Goal: Task Accomplishment & Management: Manage account settings

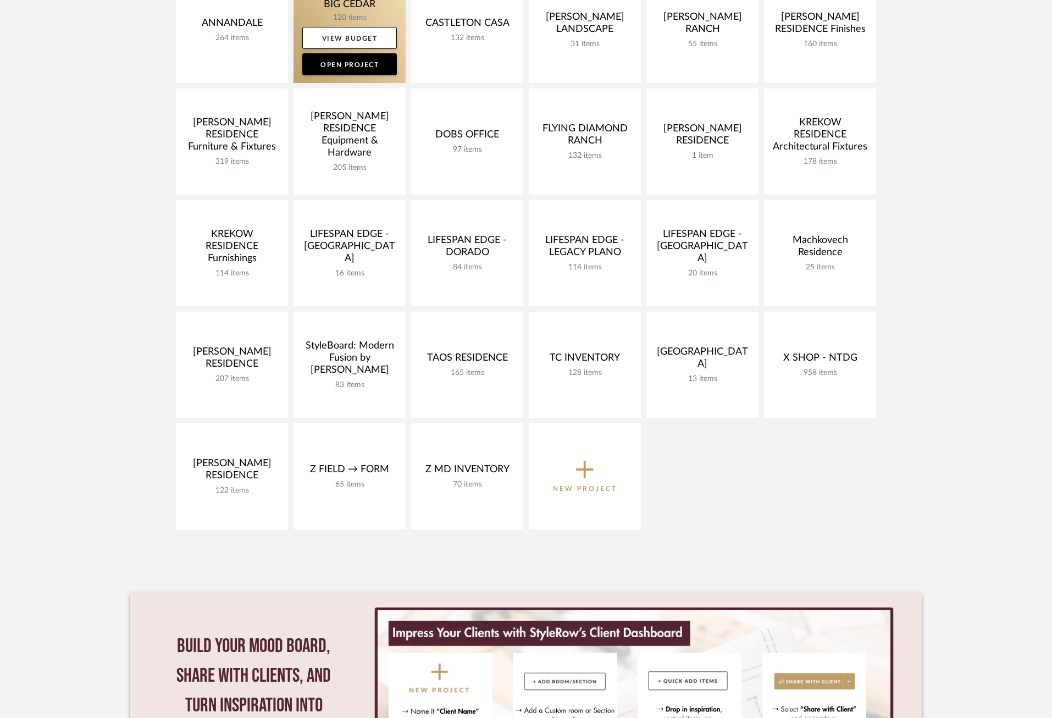
scroll to position [315, 0]
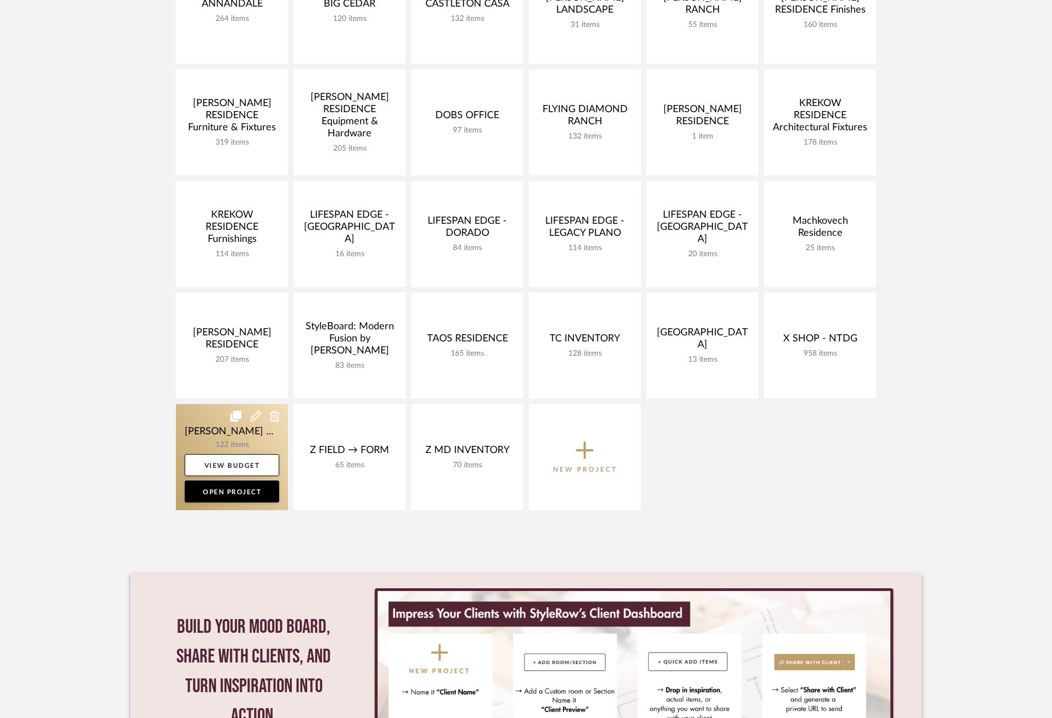
click at [197, 431] on link at bounding box center [232, 457] width 112 height 106
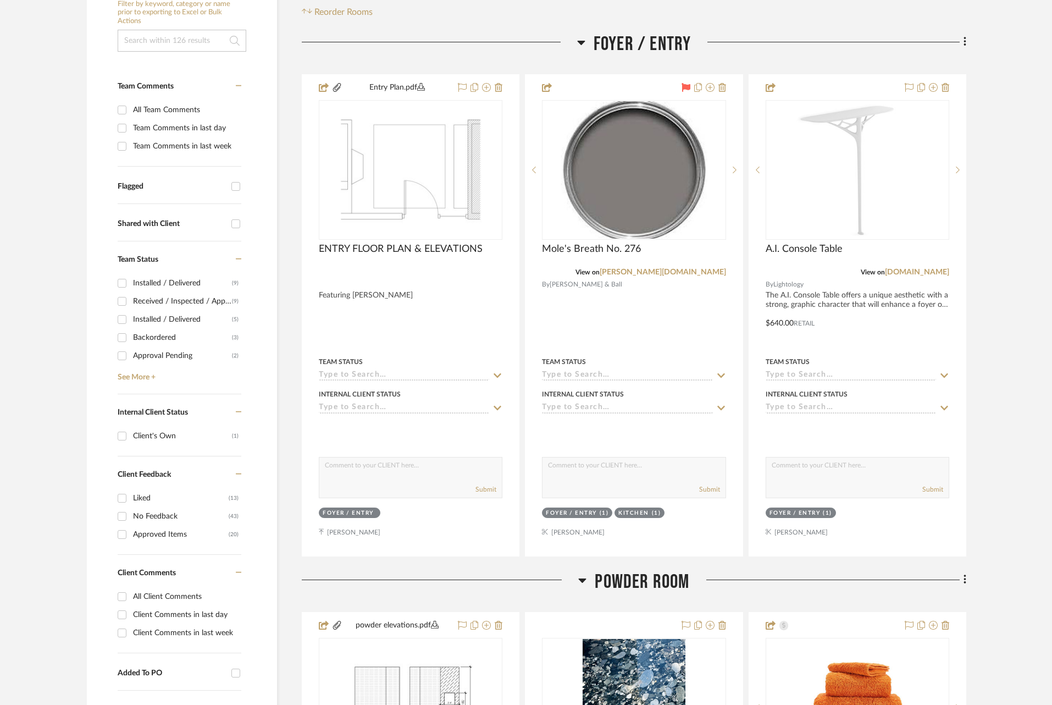
scroll to position [246, 0]
click at [174, 530] on div "Approved Items" at bounding box center [181, 534] width 96 height 18
click at [131, 530] on input "Approved Items (20)" at bounding box center [122, 534] width 18 height 18
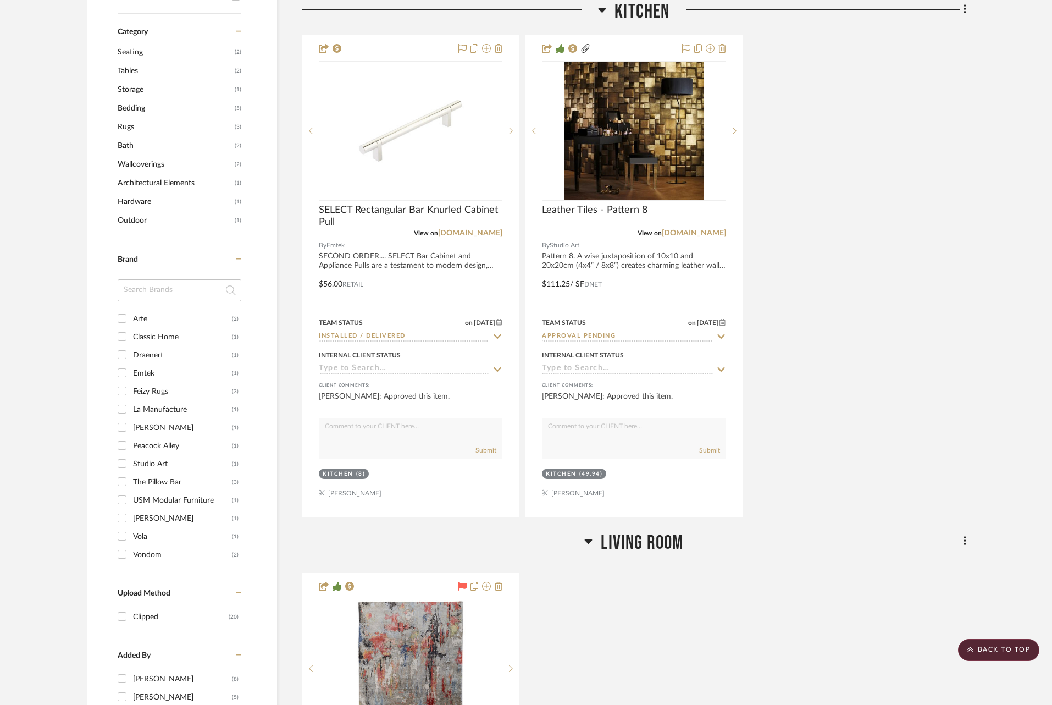
scroll to position [850, 0]
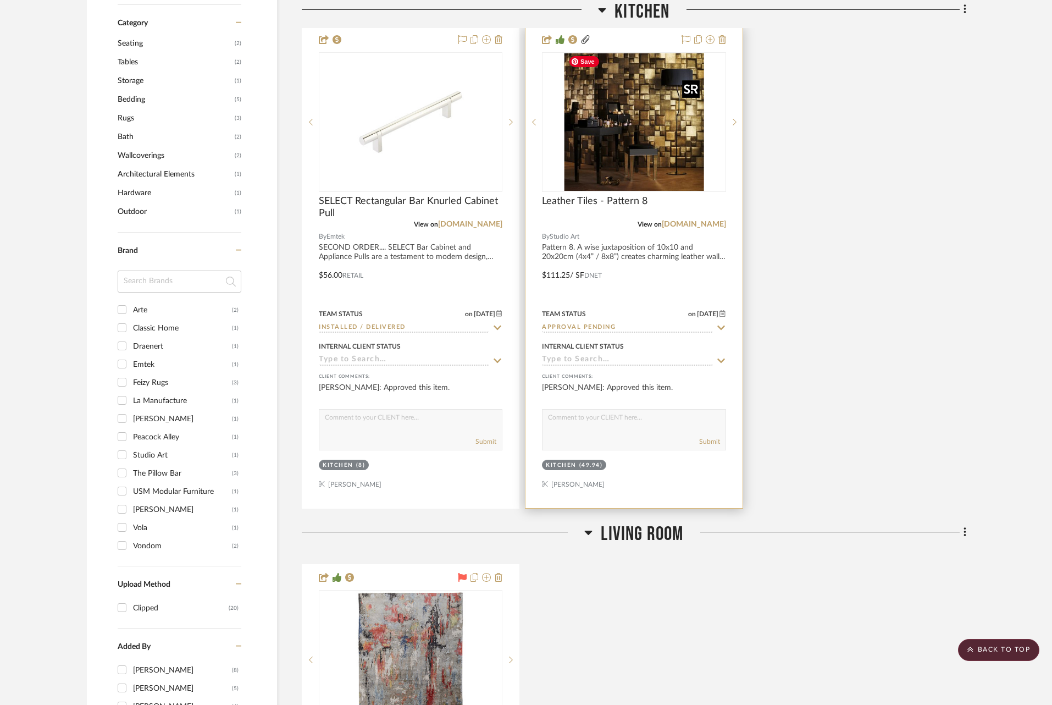
click at [600, 159] on img "0" at bounding box center [635, 121] width 140 height 137
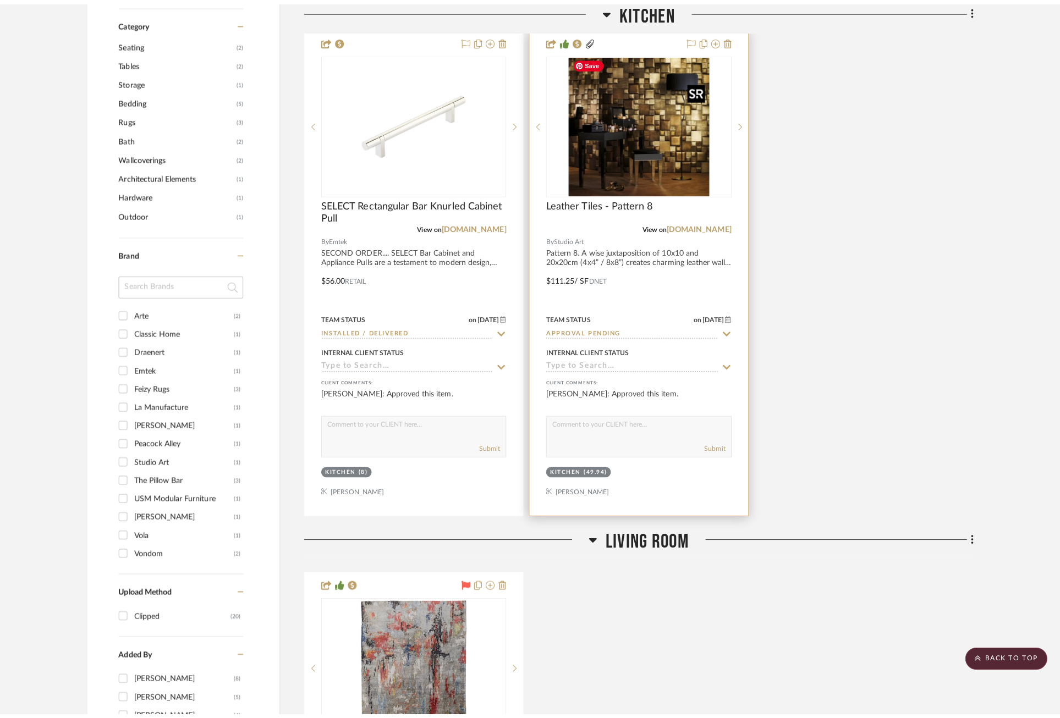
scroll to position [0, 0]
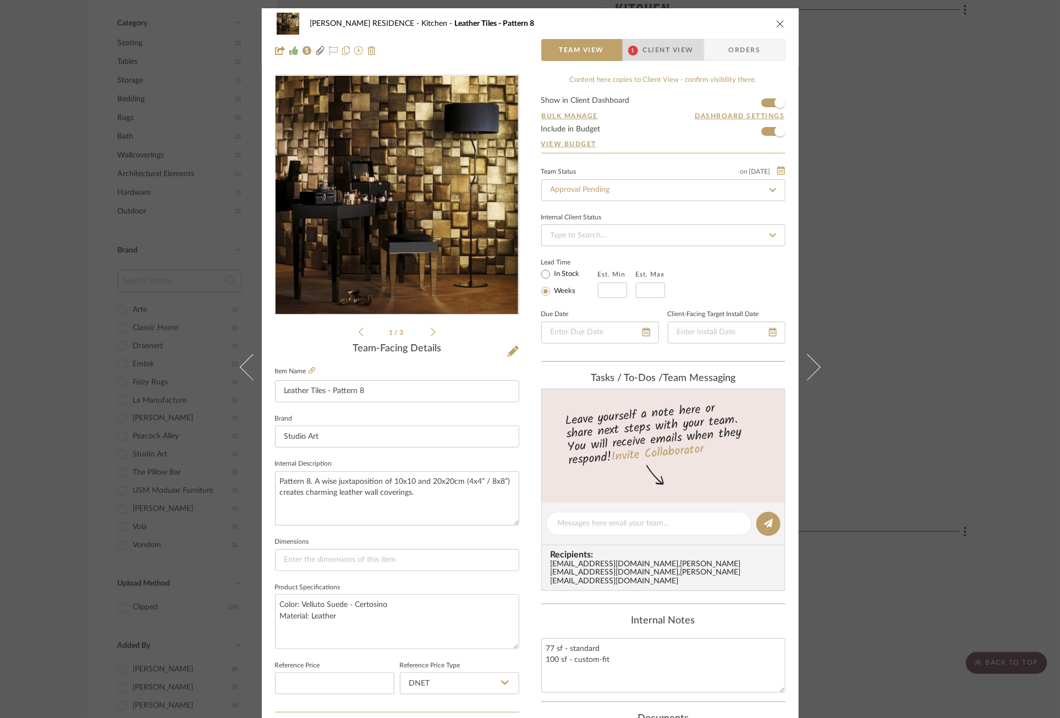
click at [674, 48] on span "Client View" at bounding box center [668, 50] width 51 height 22
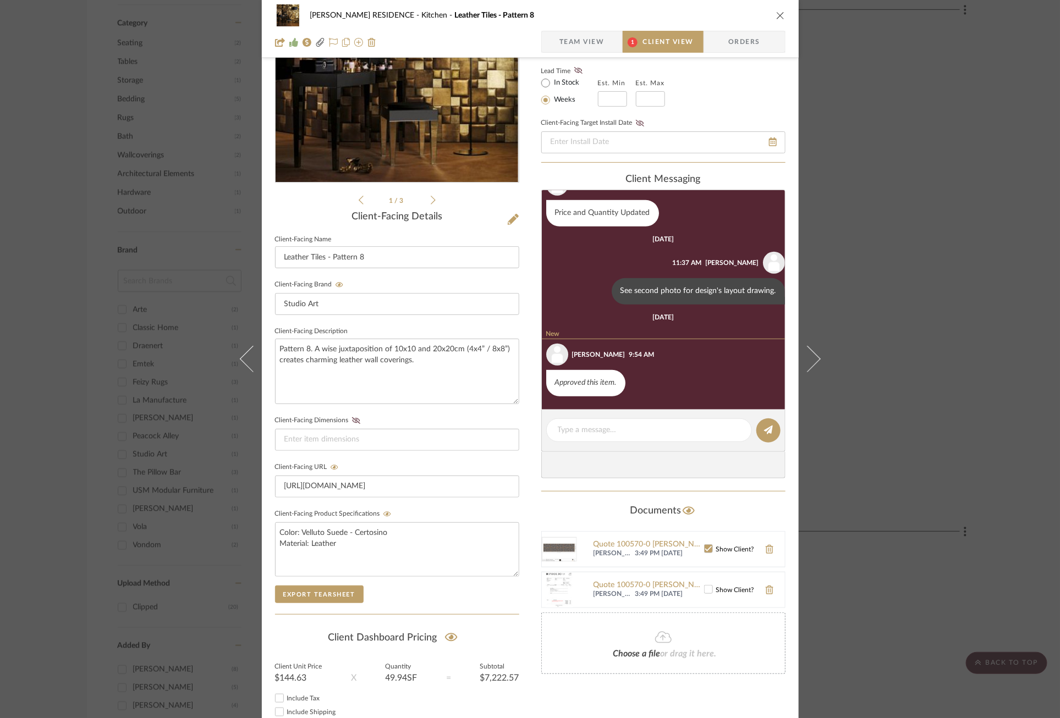
scroll to position [201, 0]
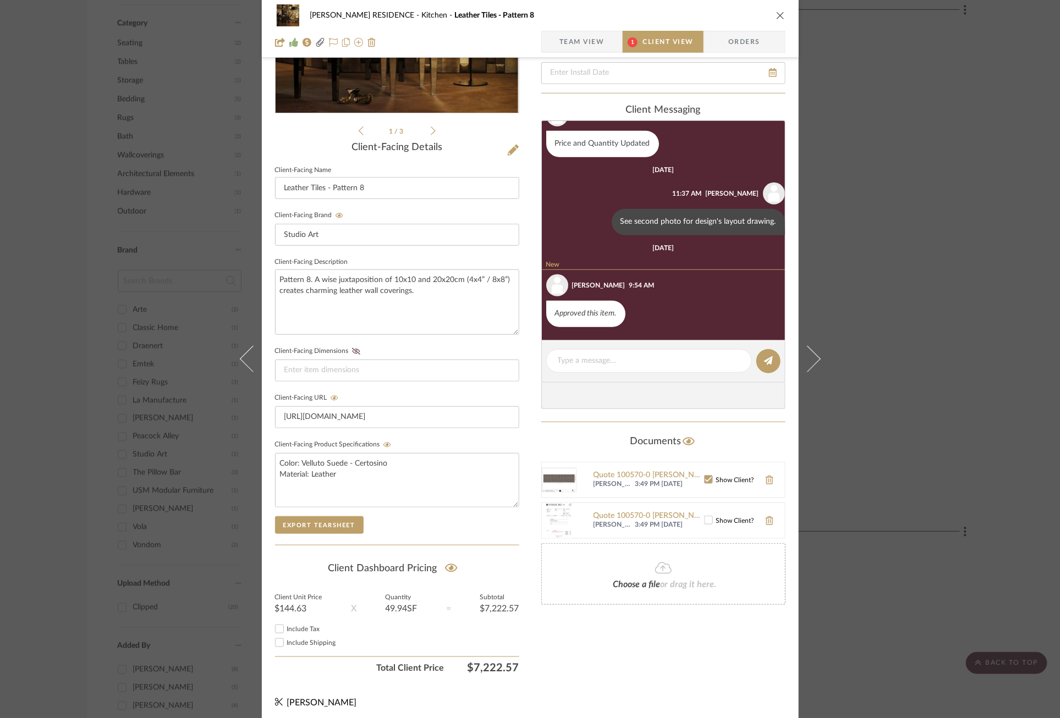
click at [900, 273] on div "[PERSON_NAME] RESIDENCE Kitchen Leather Tiles - Pattern 8 Team View 1 Client Vi…" at bounding box center [530, 359] width 1060 height 718
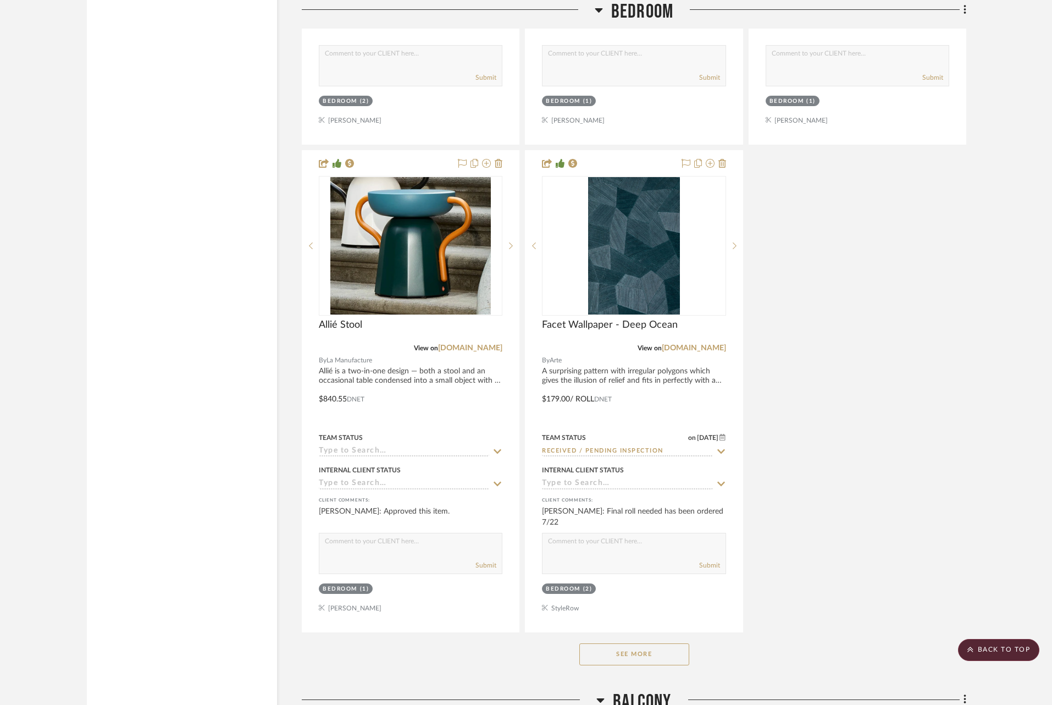
scroll to position [3855, 0]
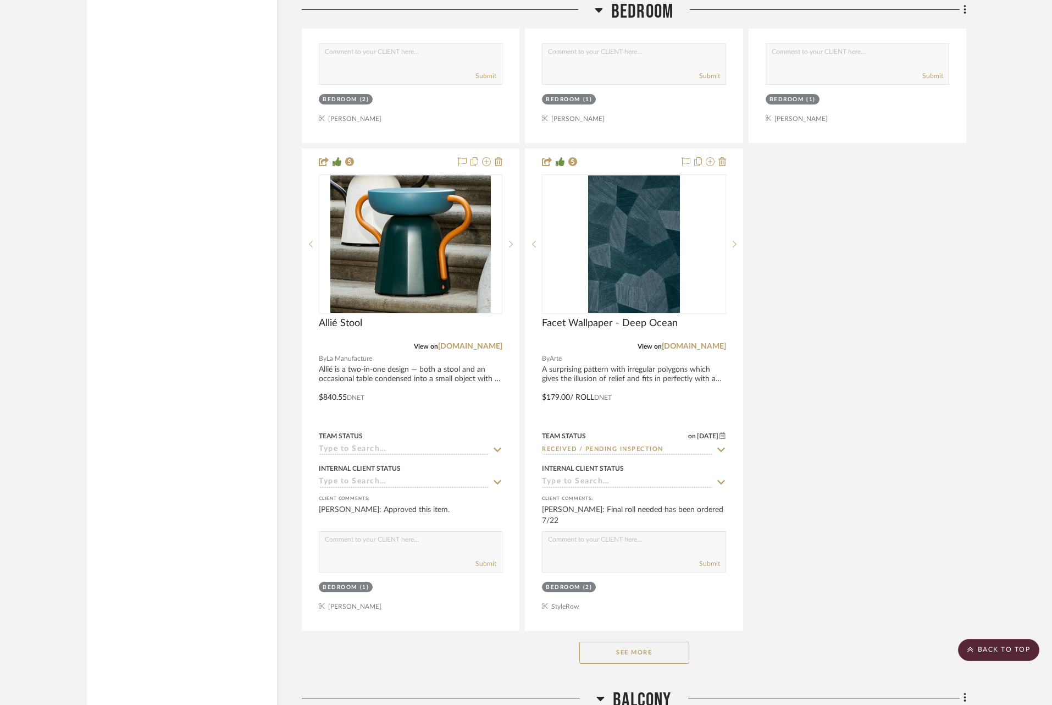
click at [624, 642] on button "See More" at bounding box center [635, 653] width 110 height 22
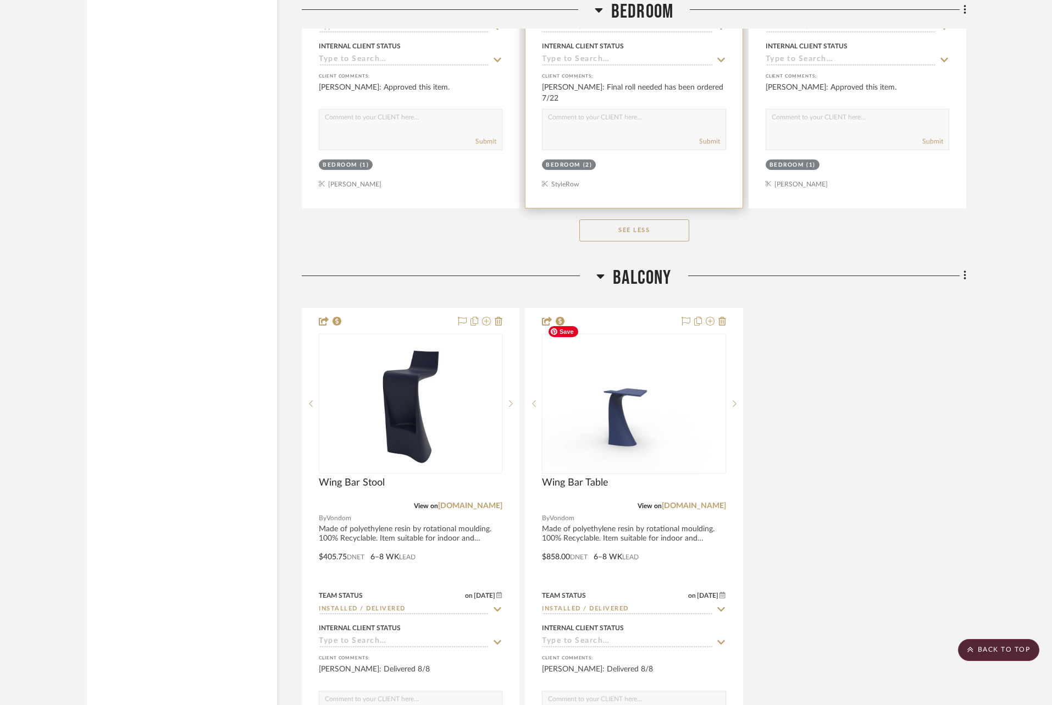
scroll to position [4419, 0]
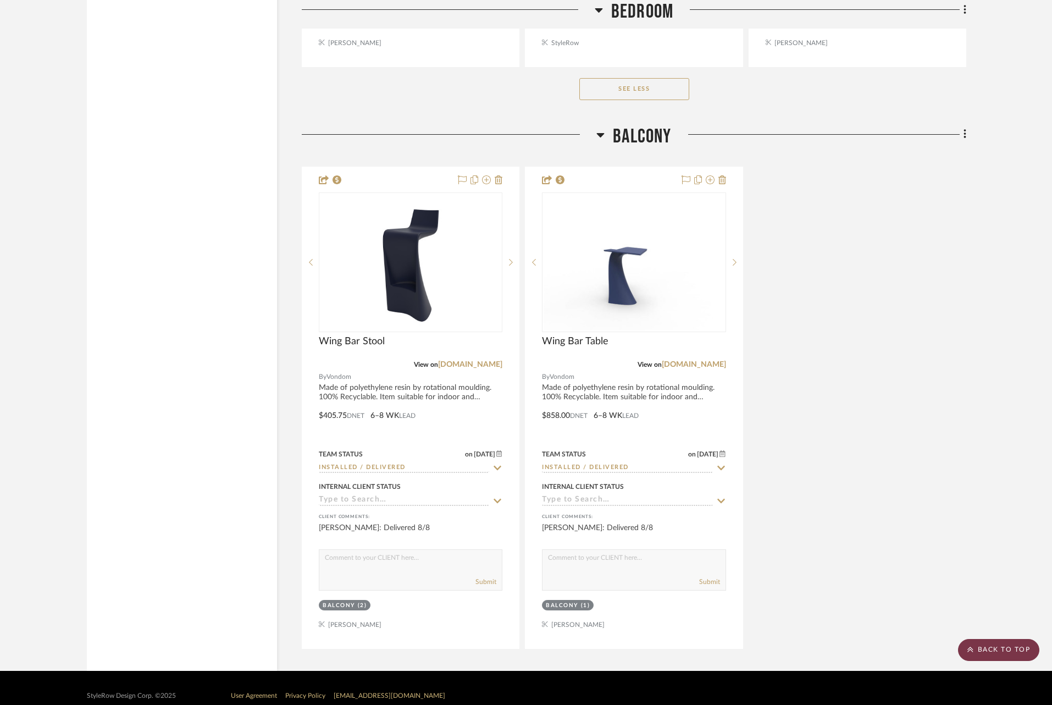
click at [1001, 650] on scroll-to-top-button "BACK TO TOP" at bounding box center [998, 650] width 81 height 22
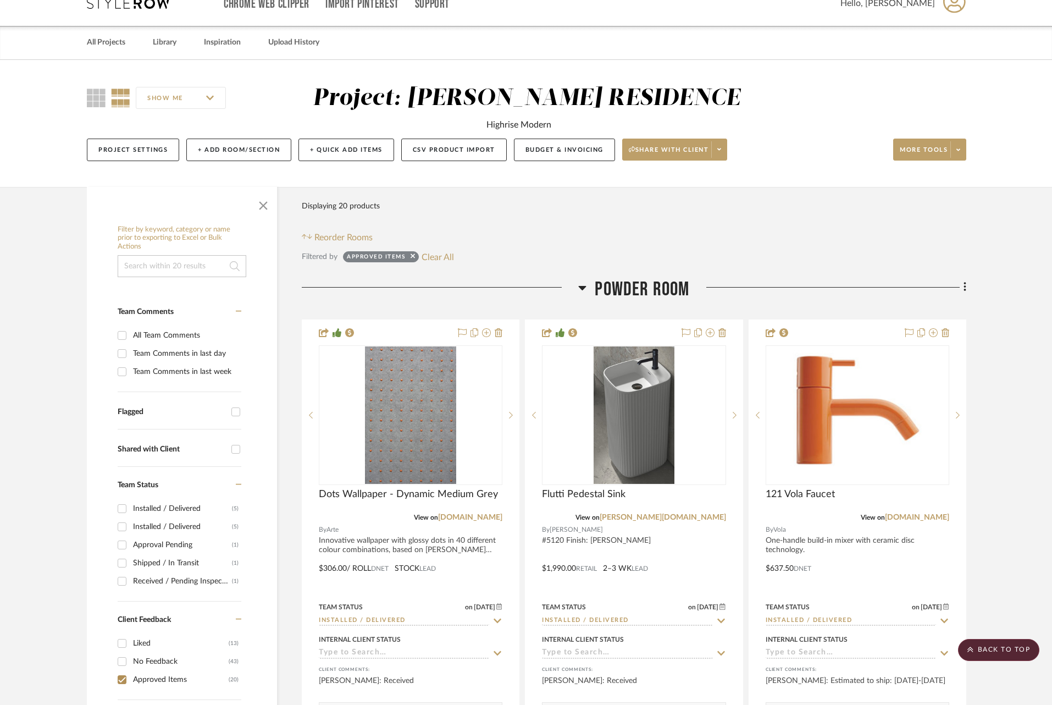
scroll to position [0, 0]
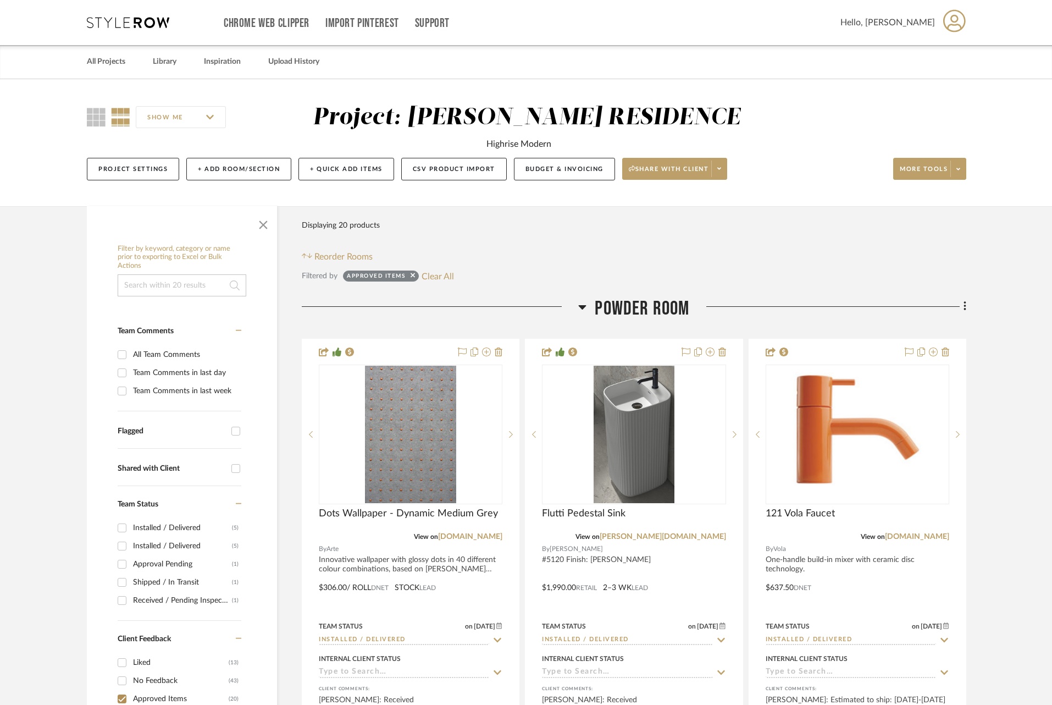
click at [443, 274] on button "Clear All" at bounding box center [438, 276] width 32 height 14
checkbox input "false"
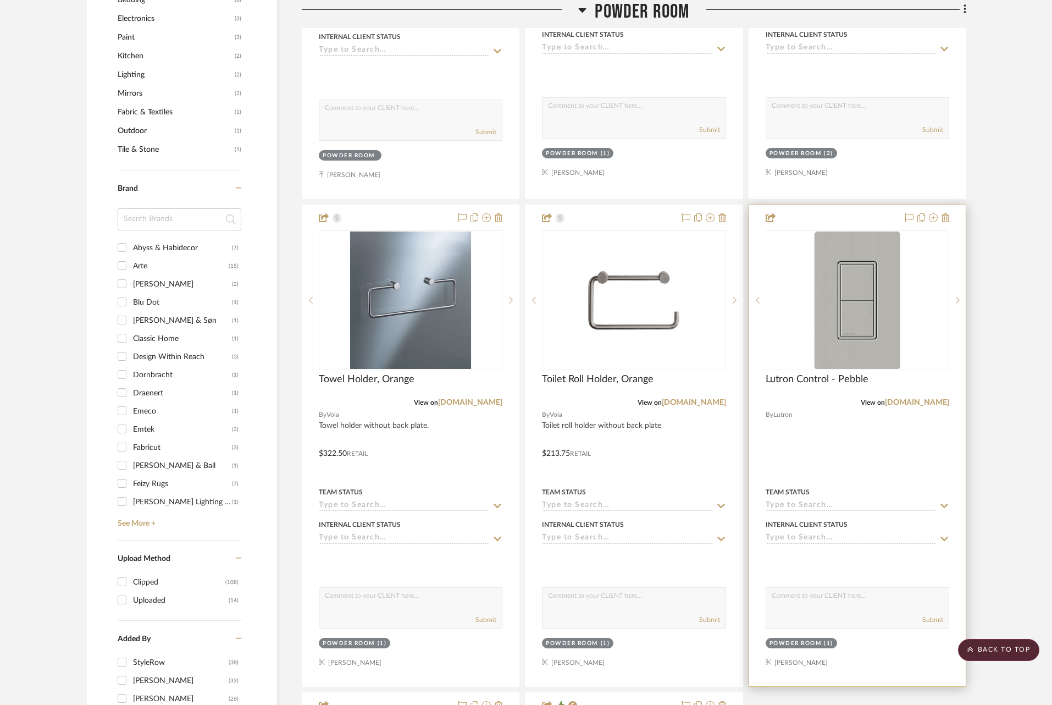
scroll to position [1144, 0]
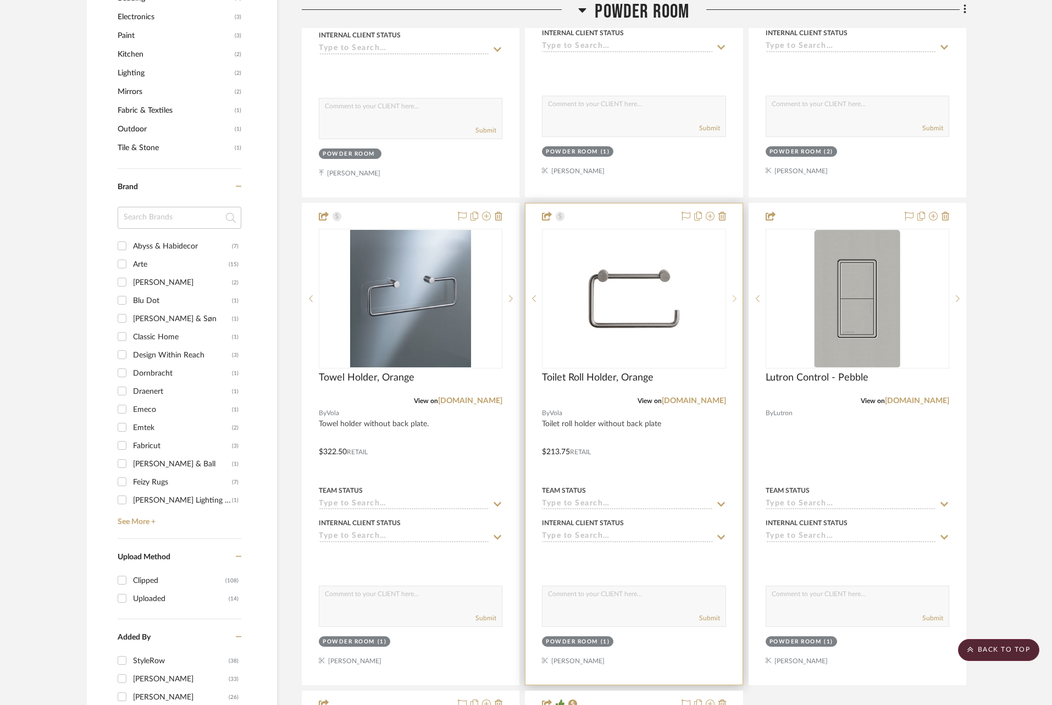
click at [735, 295] on icon at bounding box center [735, 299] width 4 height 8
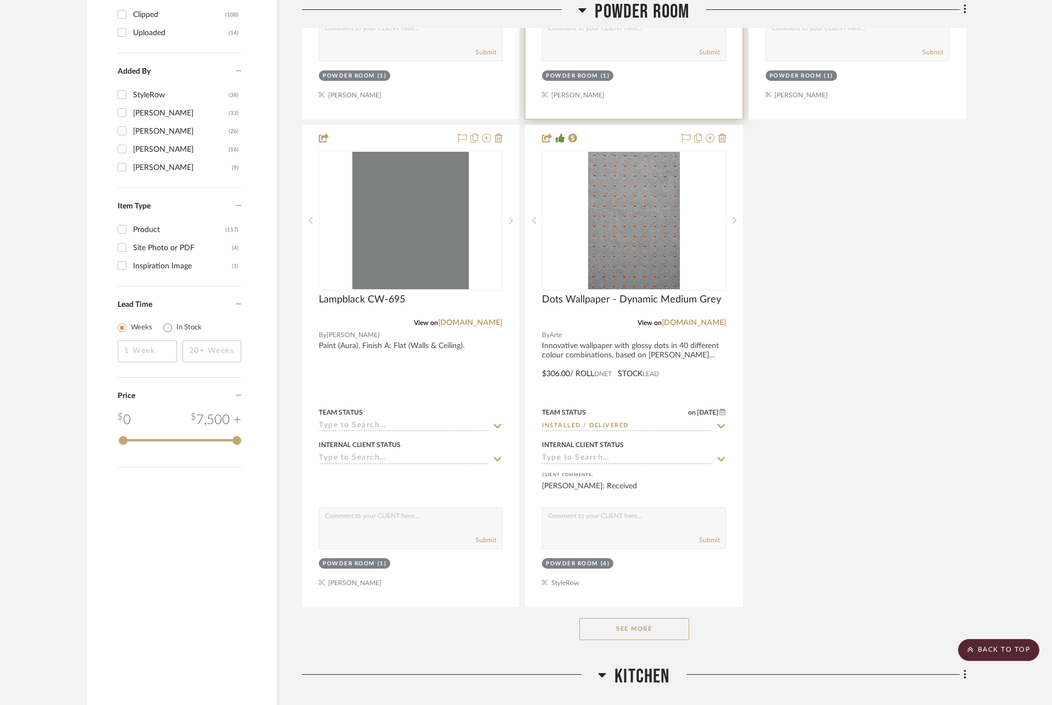
scroll to position [1713, 0]
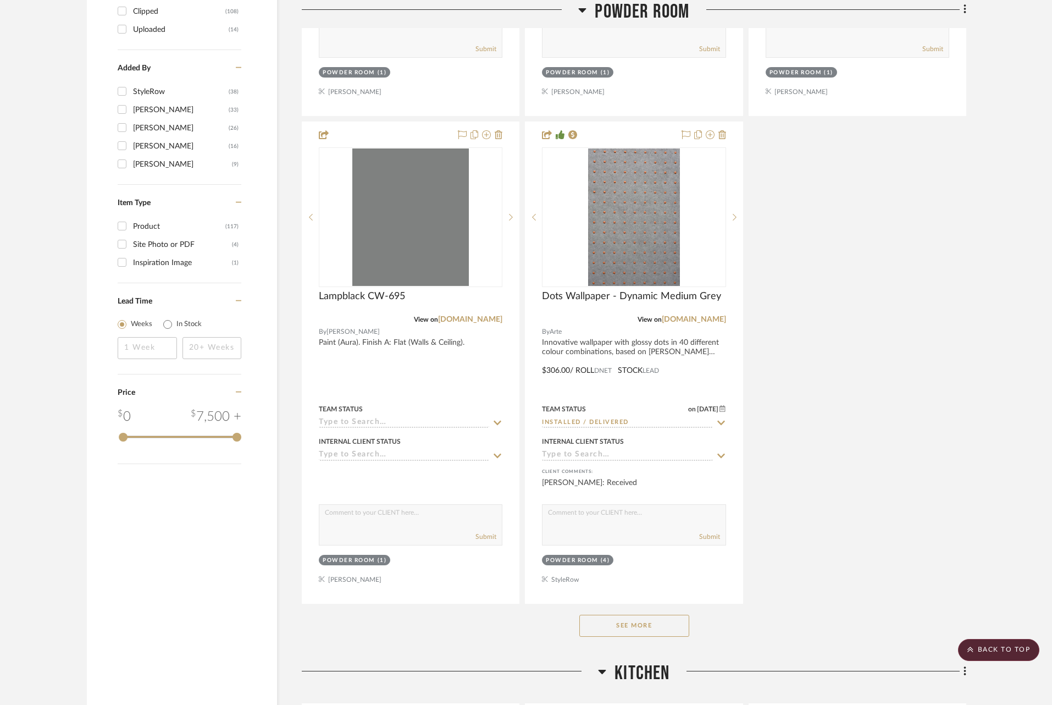
click at [681, 620] on button "See More" at bounding box center [635, 626] width 110 height 22
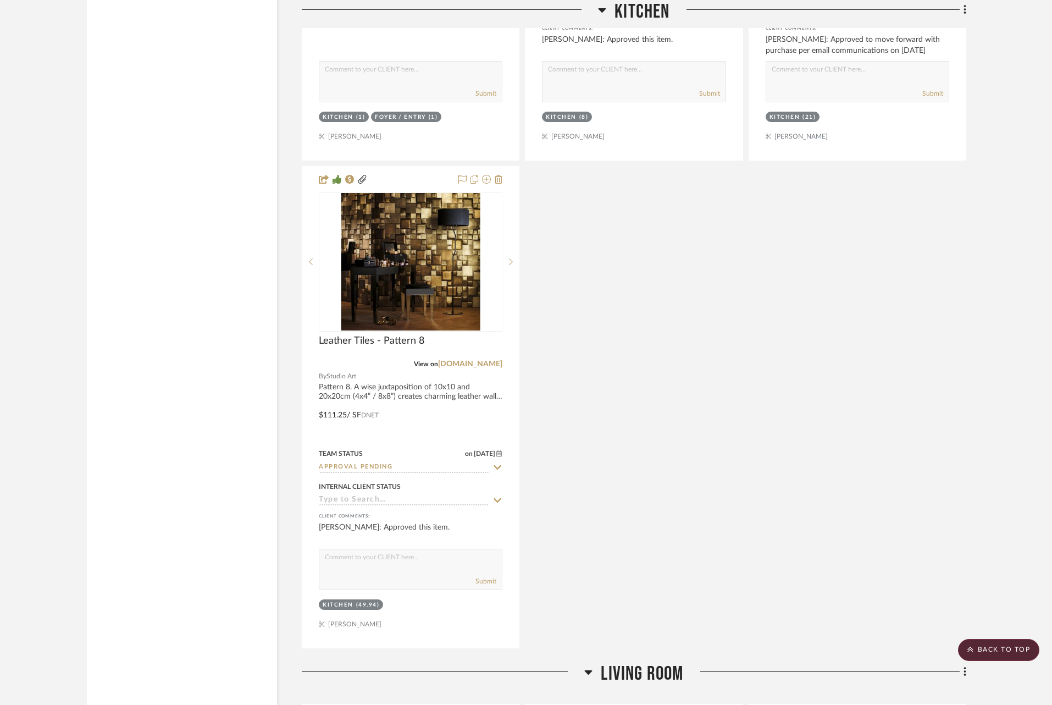
scroll to position [3269, 0]
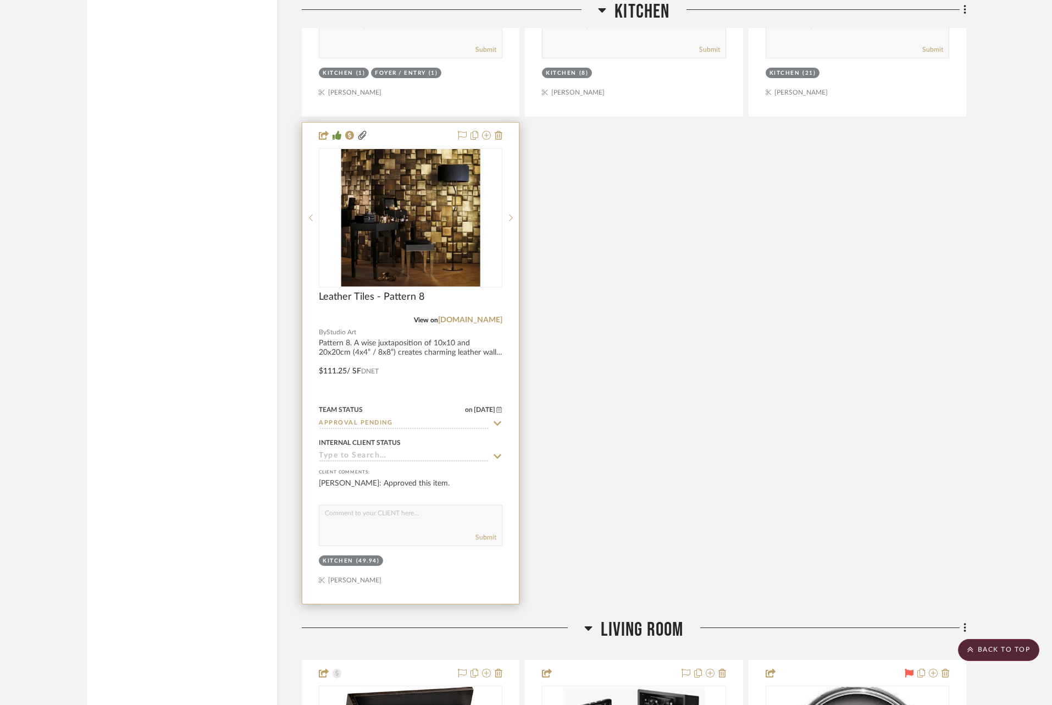
click at [497, 419] on icon at bounding box center [498, 423] width 10 height 9
click at [497, 421] on icon at bounding box center [497, 423] width 5 height 5
type input "[DATE]"
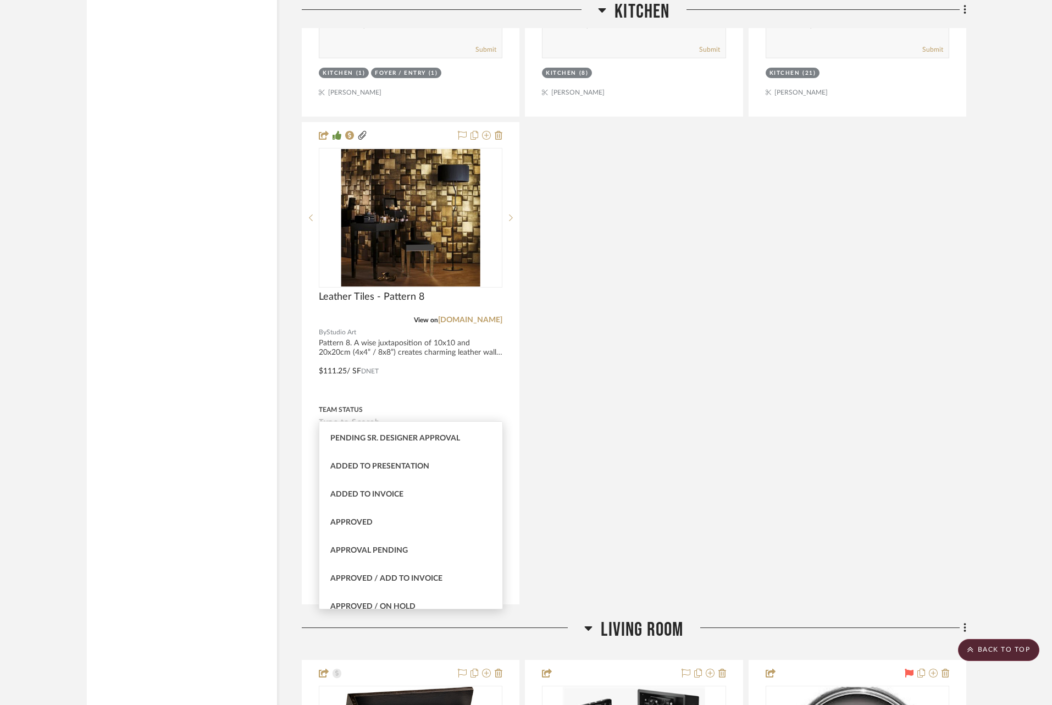
scroll to position [505, 0]
click at [430, 548] on span "Approved / Add to Invoice" at bounding box center [386, 547] width 112 height 8
type input "Approved / Add to Invoice"
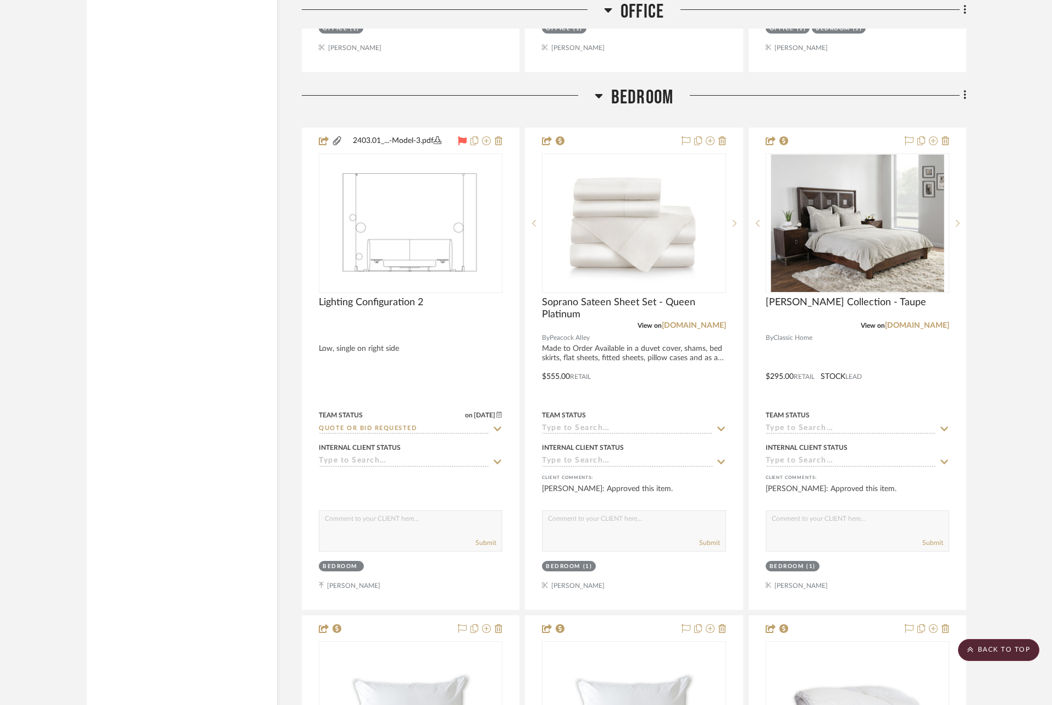
scroll to position [6394, 0]
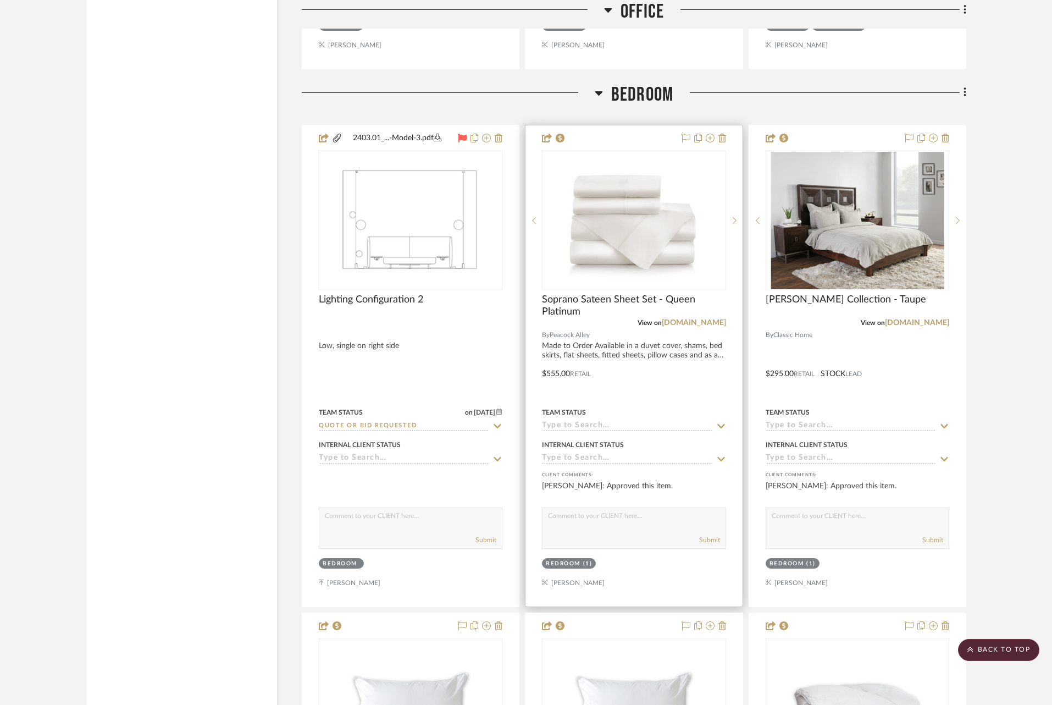
click at [725, 422] on icon at bounding box center [721, 426] width 10 height 9
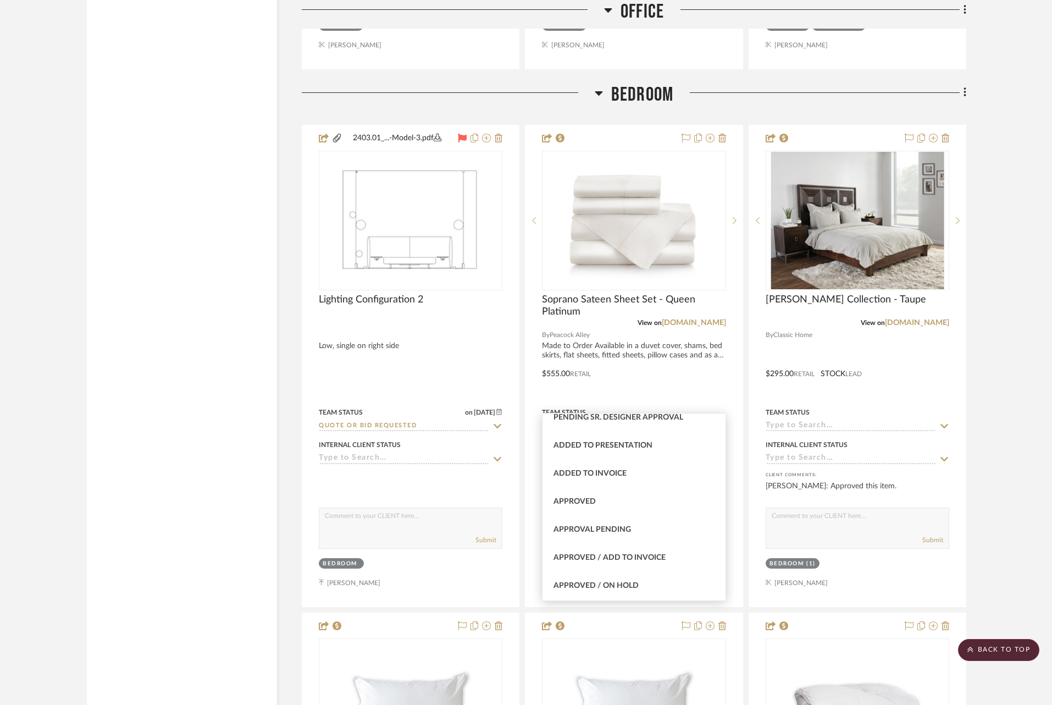
scroll to position [508, 0]
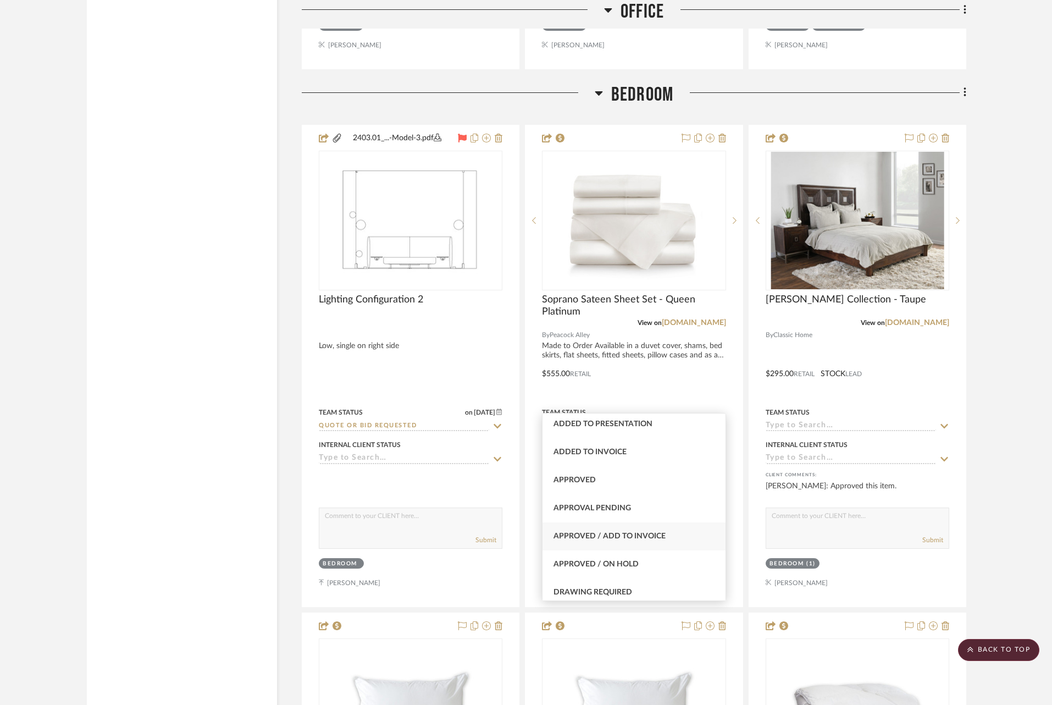
click at [661, 537] on span "Approved / Add to Invoice" at bounding box center [610, 536] width 112 height 8
type input "[DATE]"
type input "Approved / Add to Invoice"
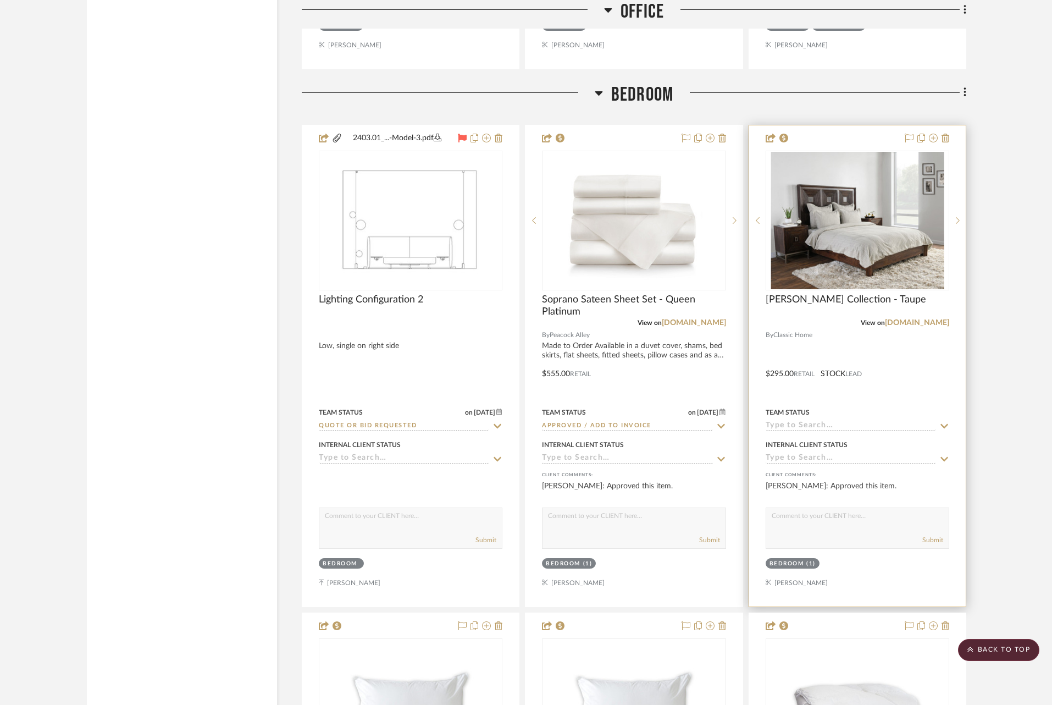
click at [944, 422] on icon at bounding box center [945, 426] width 10 height 9
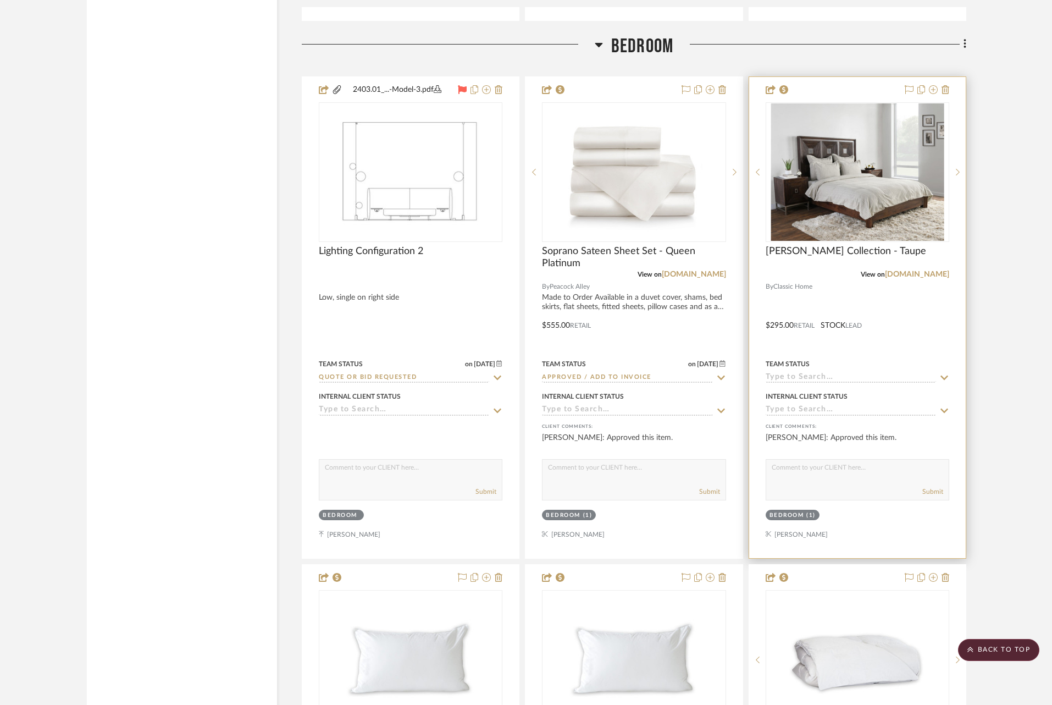
scroll to position [6435, 0]
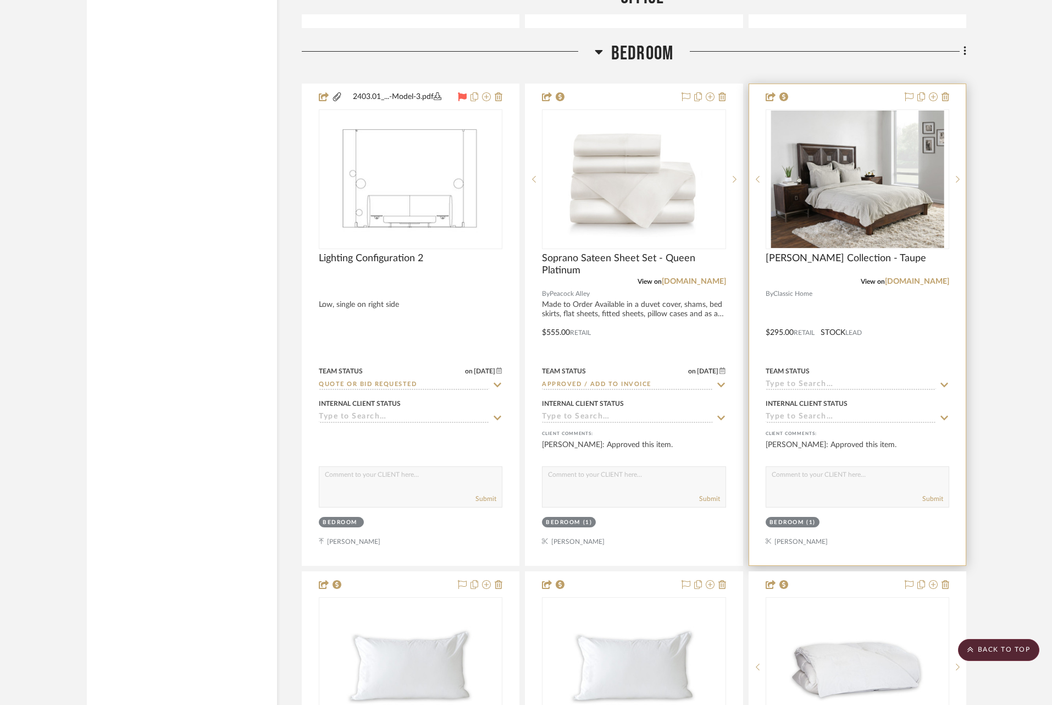
click at [944, 380] on icon at bounding box center [945, 384] width 10 height 9
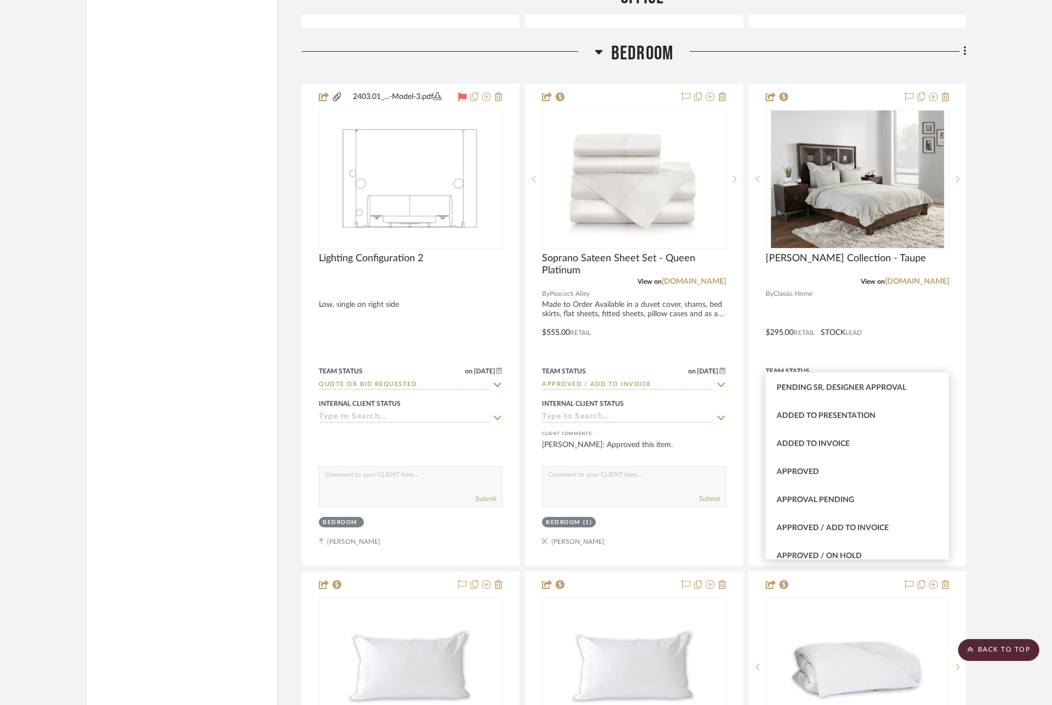
scroll to position [495, 0]
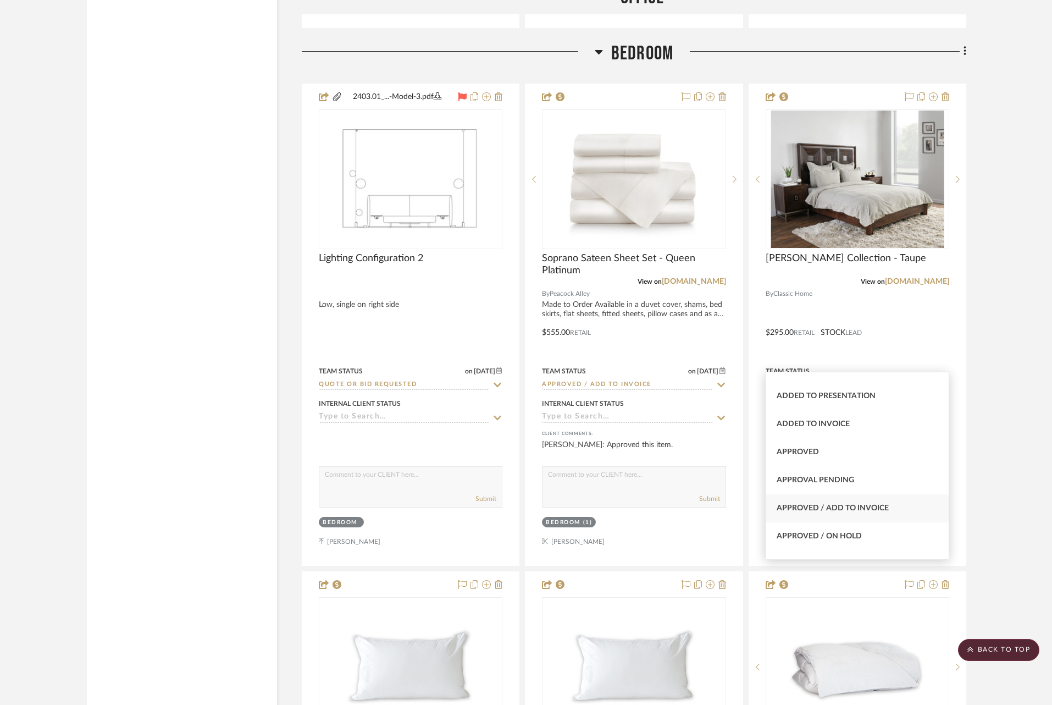
click at [864, 513] on div "Approved / Add to Invoice" at bounding box center [857, 508] width 183 height 28
type input "[DATE]"
type input "Approved / Add to Invoice"
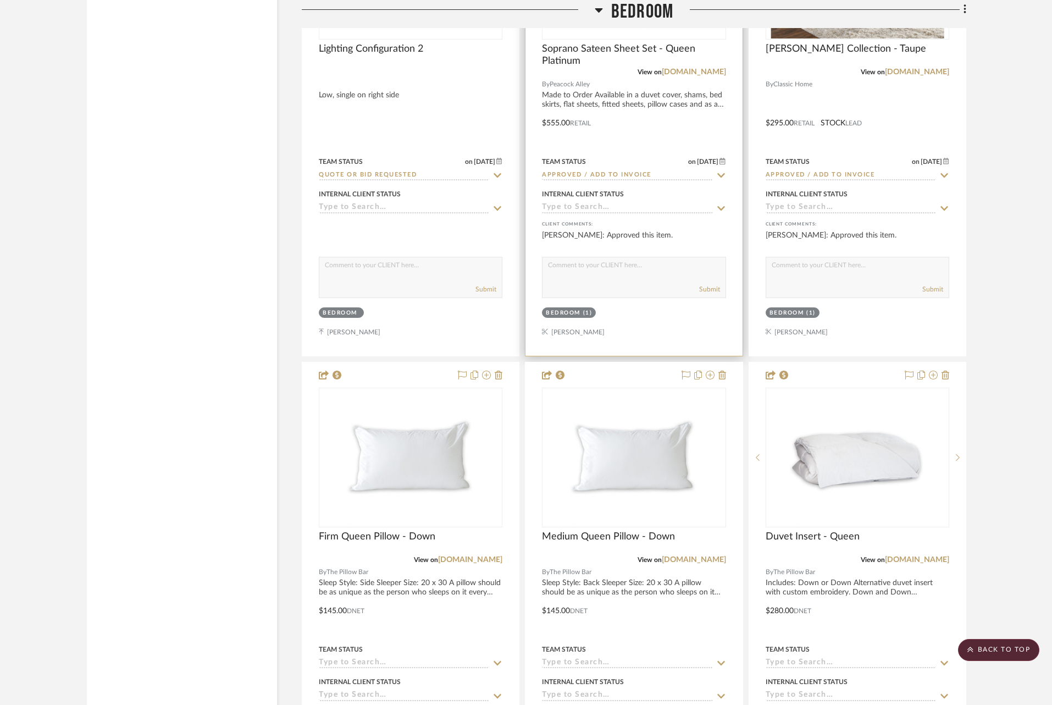
scroll to position [6902, 0]
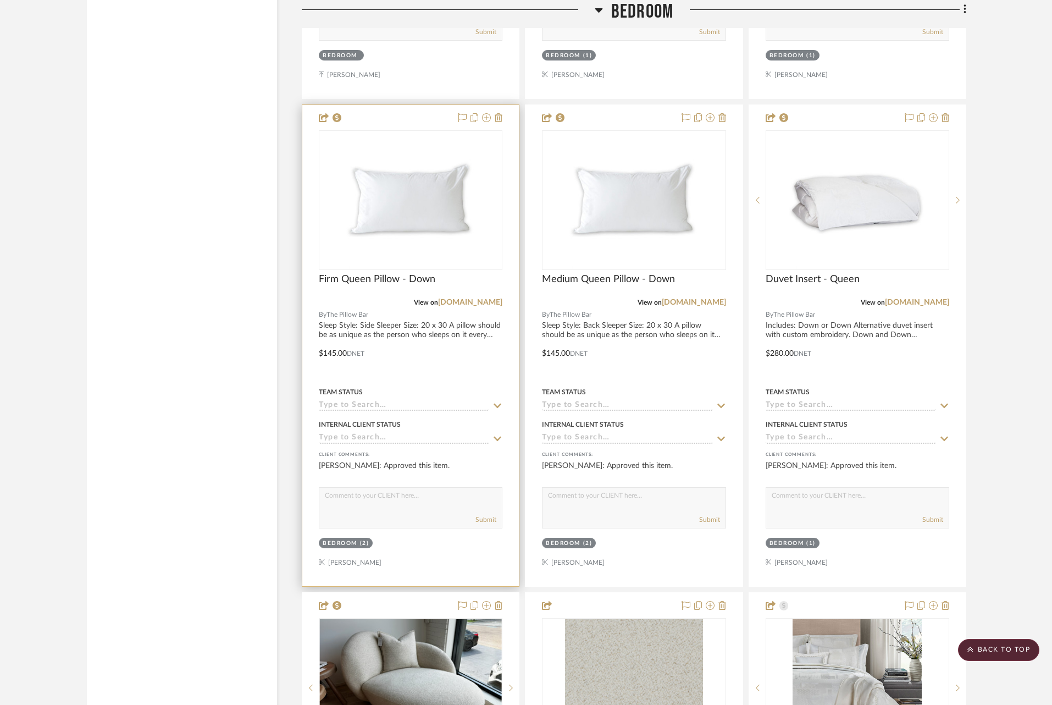
click at [496, 401] on icon at bounding box center [498, 405] width 10 height 9
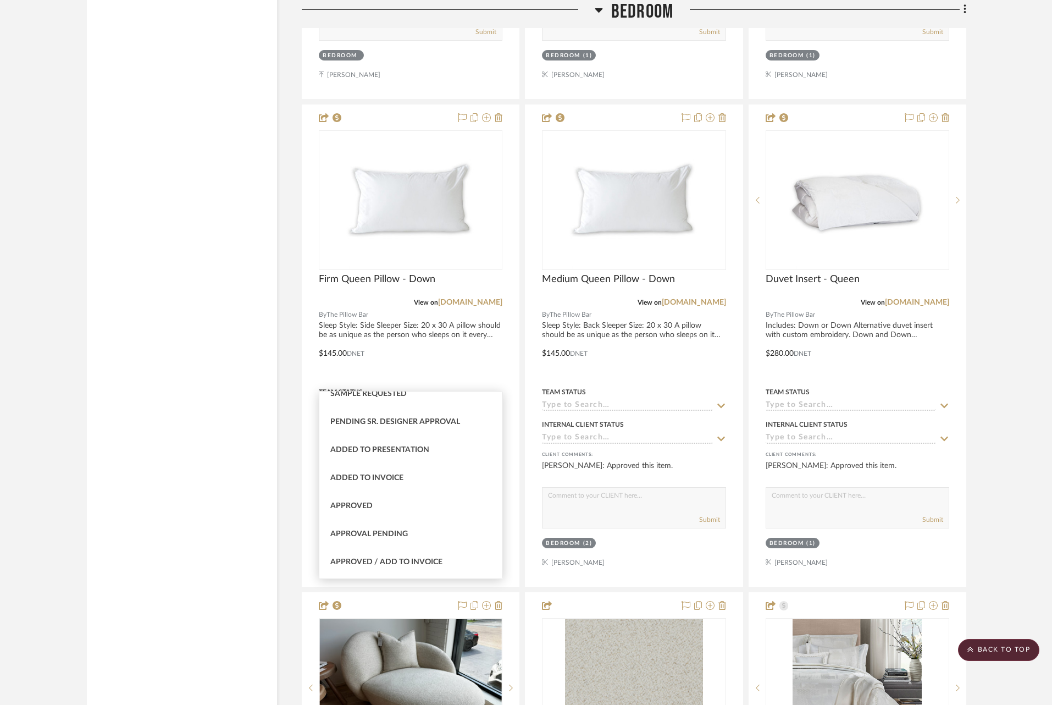
scroll to position [479, 0]
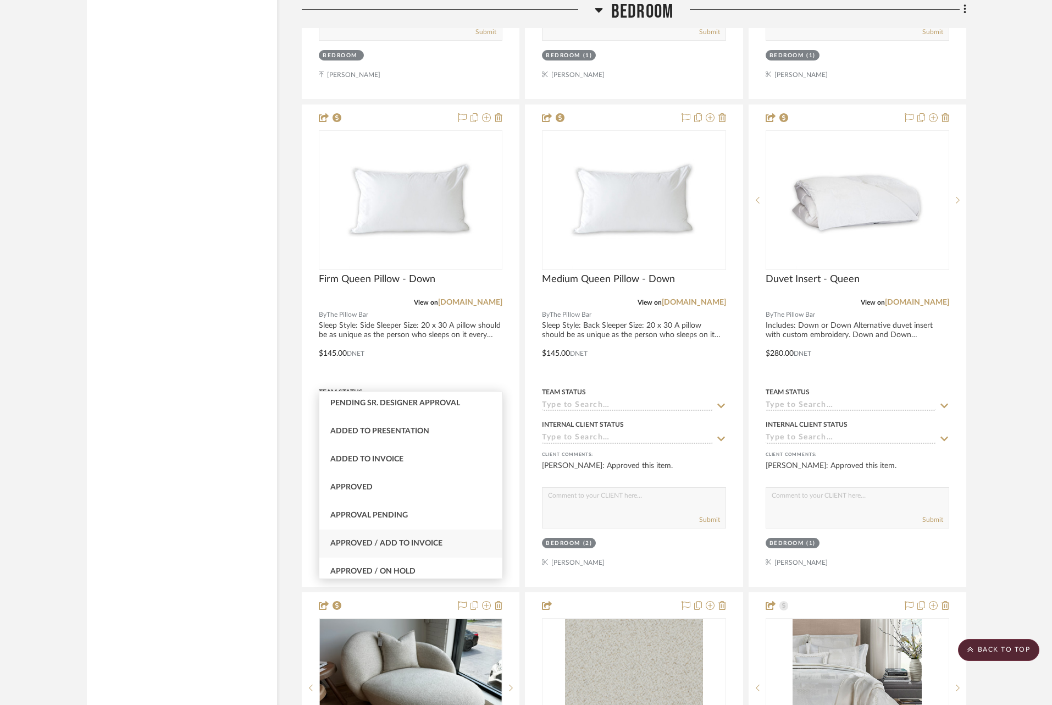
click at [423, 539] on span "Approved / Add to Invoice" at bounding box center [386, 543] width 112 height 8
type input "[DATE]"
type input "Approved / Add to Invoice"
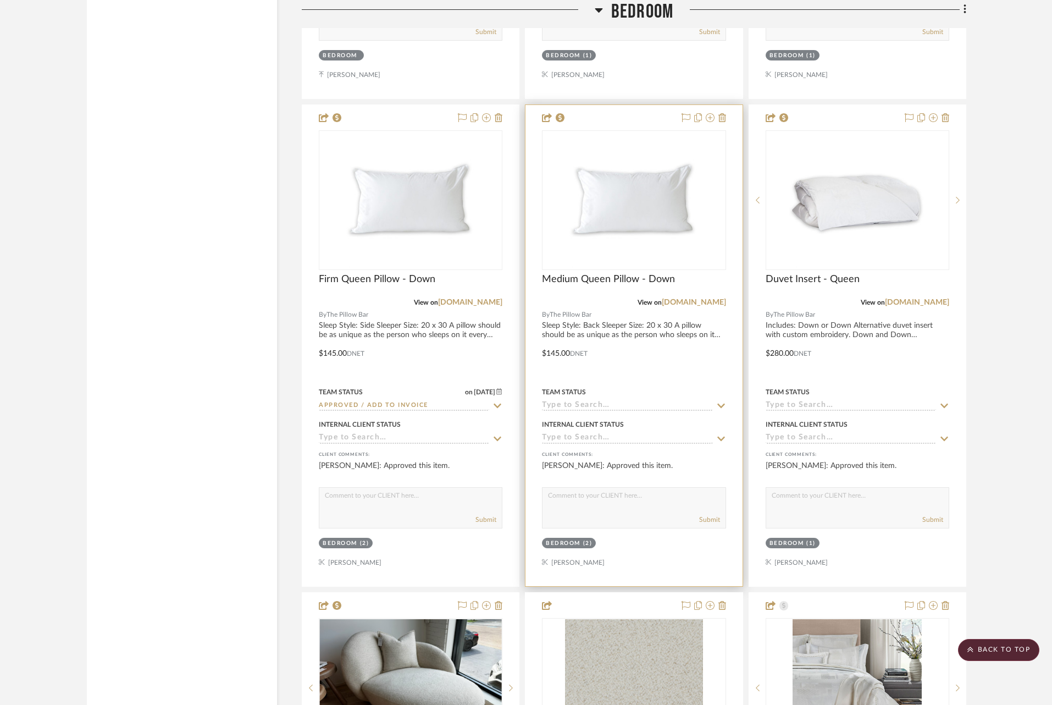
click at [721, 401] on icon at bounding box center [721, 405] width 10 height 9
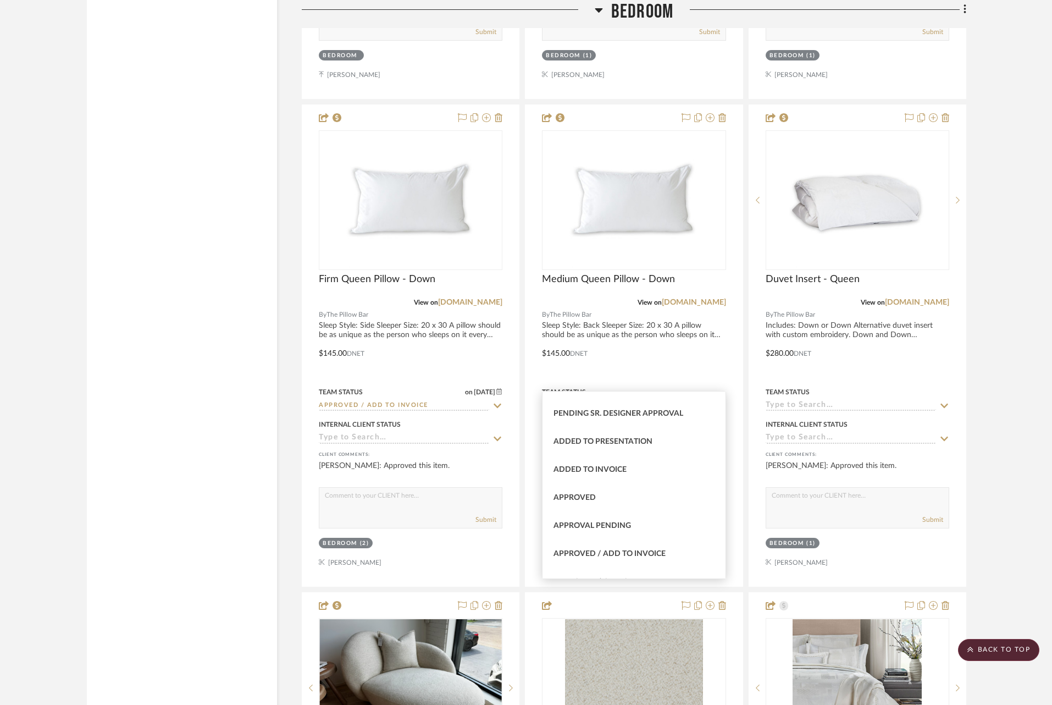
scroll to position [476, 0]
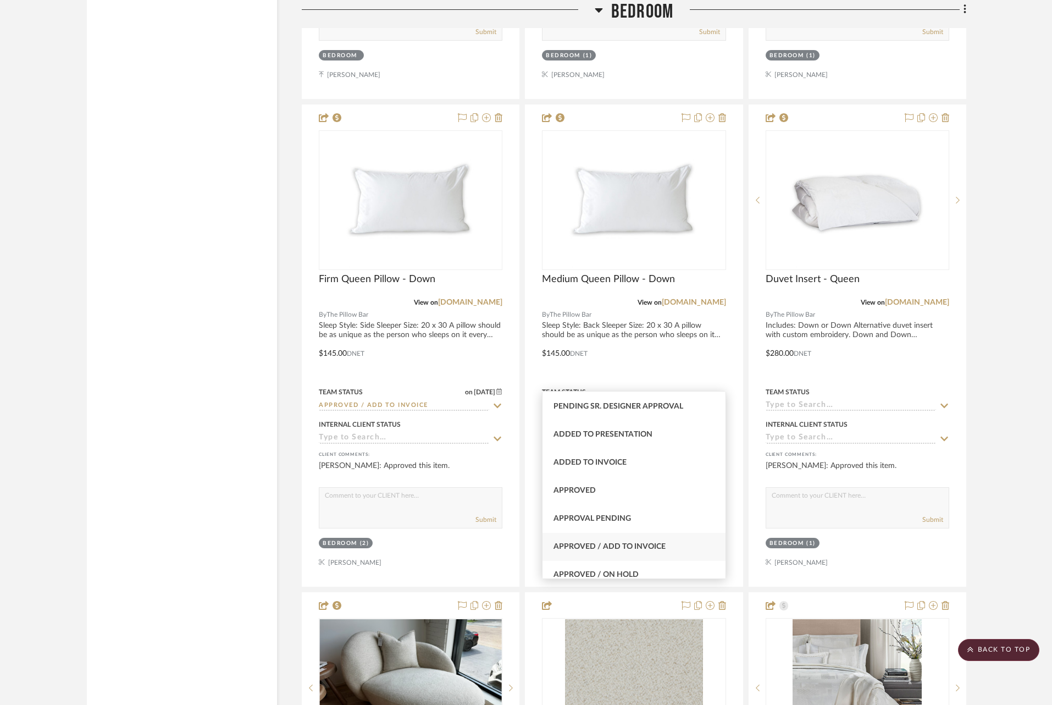
click at [639, 554] on div "Approved / Add to Invoice" at bounding box center [634, 547] width 183 height 28
type input "[DATE]"
type input "Approved / Add to Invoice"
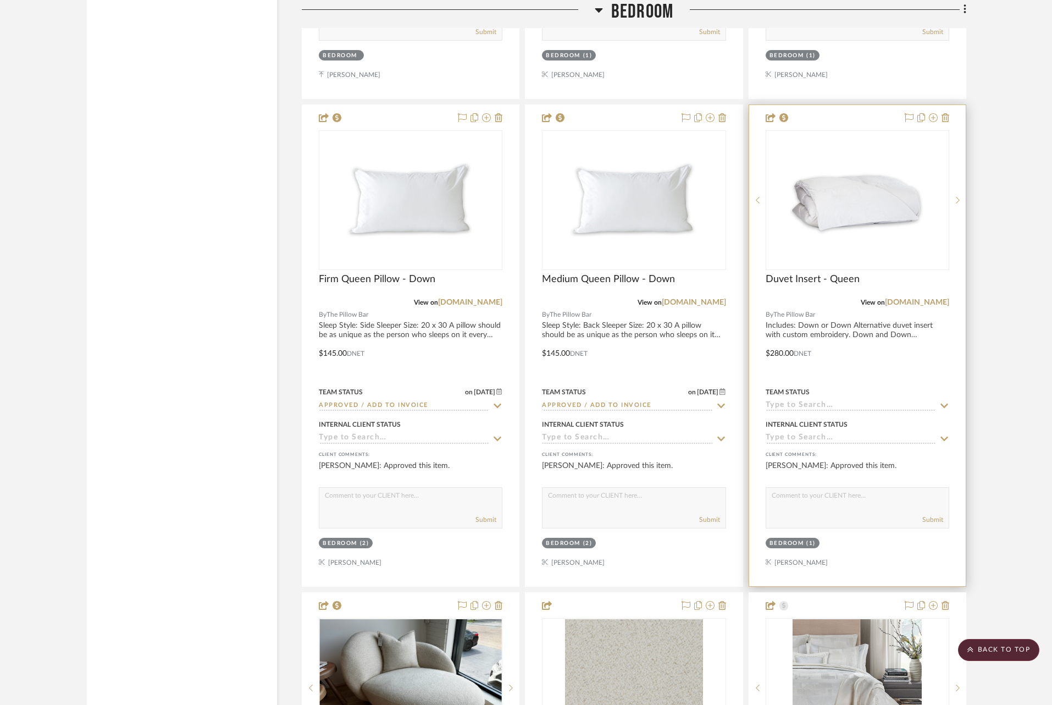
click at [946, 404] on icon at bounding box center [945, 406] width 8 height 4
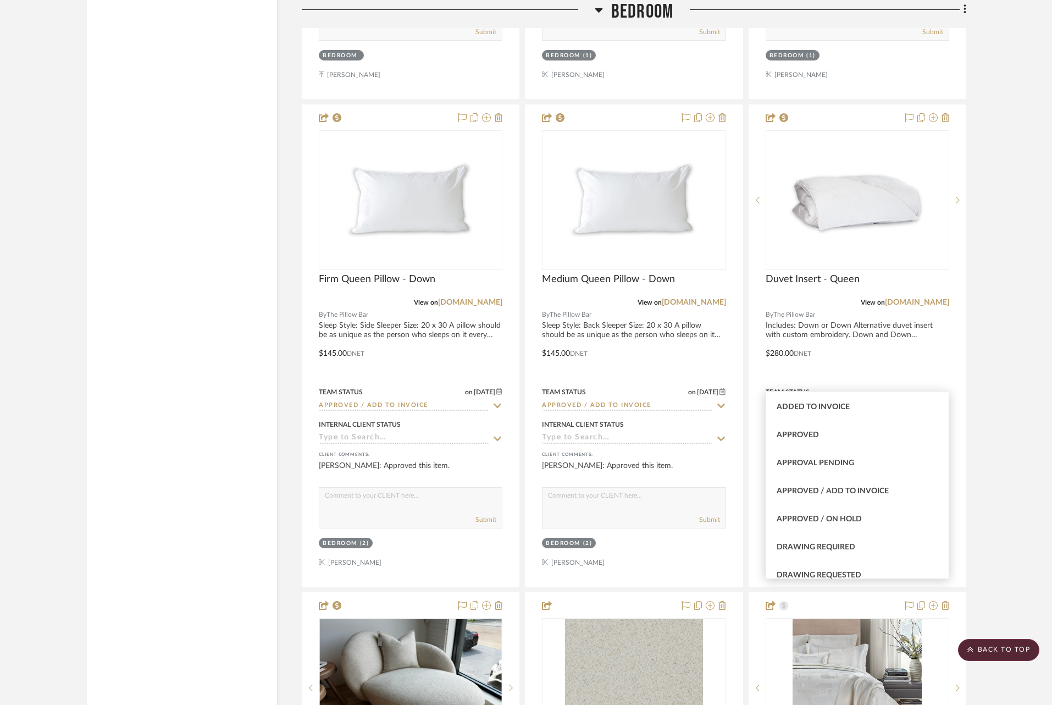
scroll to position [548, 0]
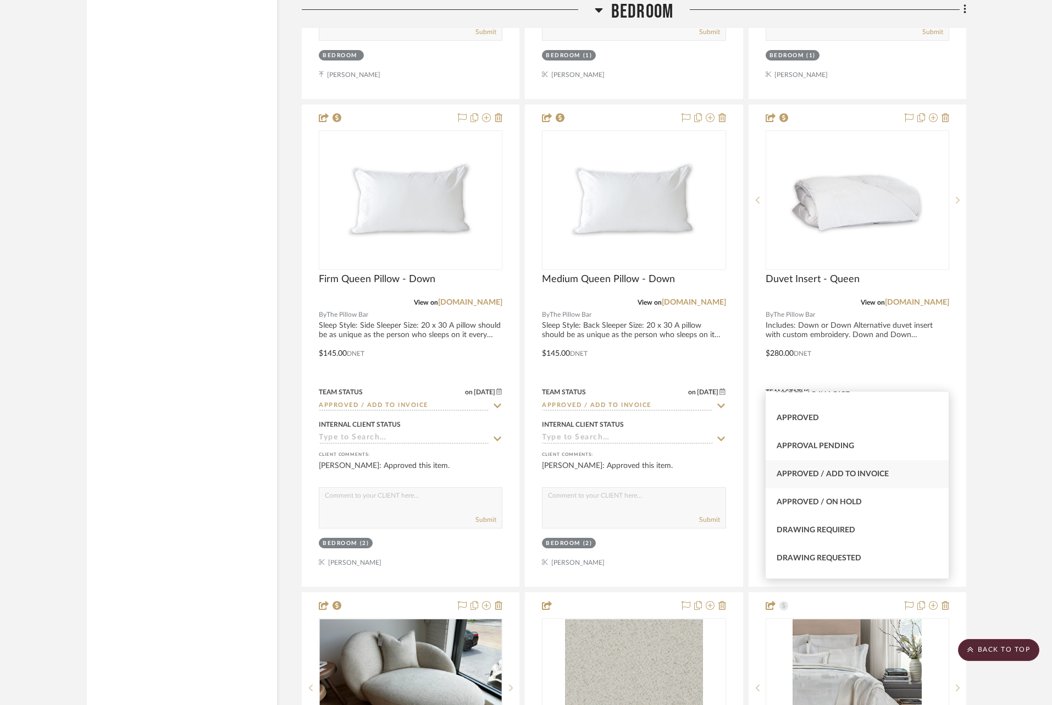
click at [840, 481] on div "Approved / Add to Invoice" at bounding box center [857, 474] width 183 height 28
type input "[DATE]"
type input "Approved / Add to Invoice"
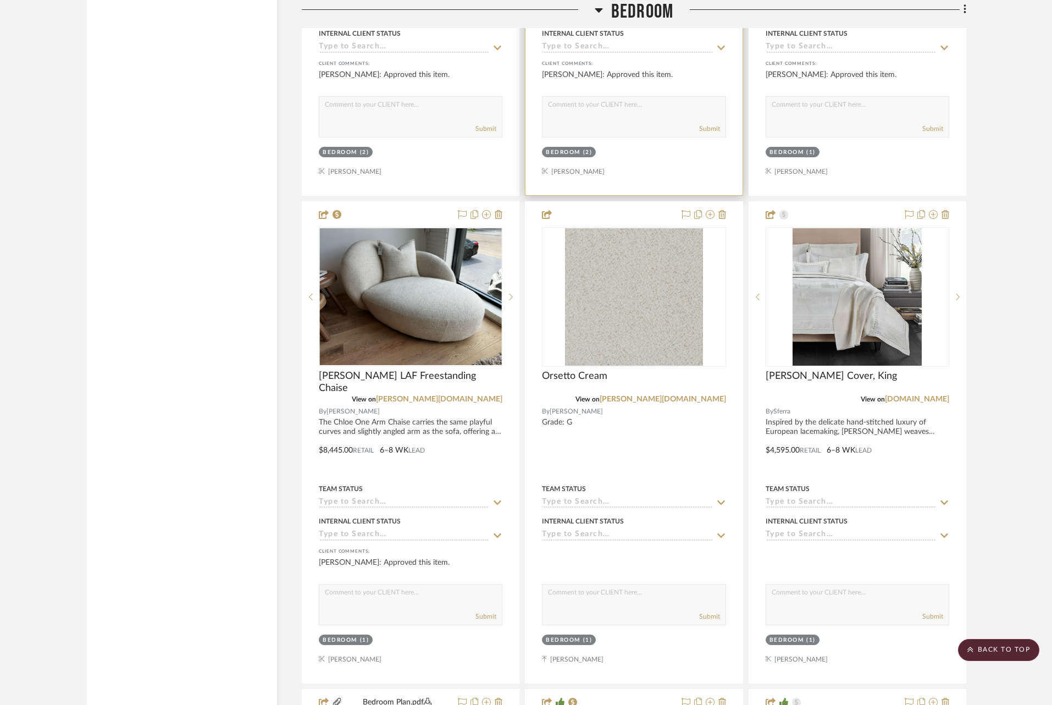
scroll to position [7304, 0]
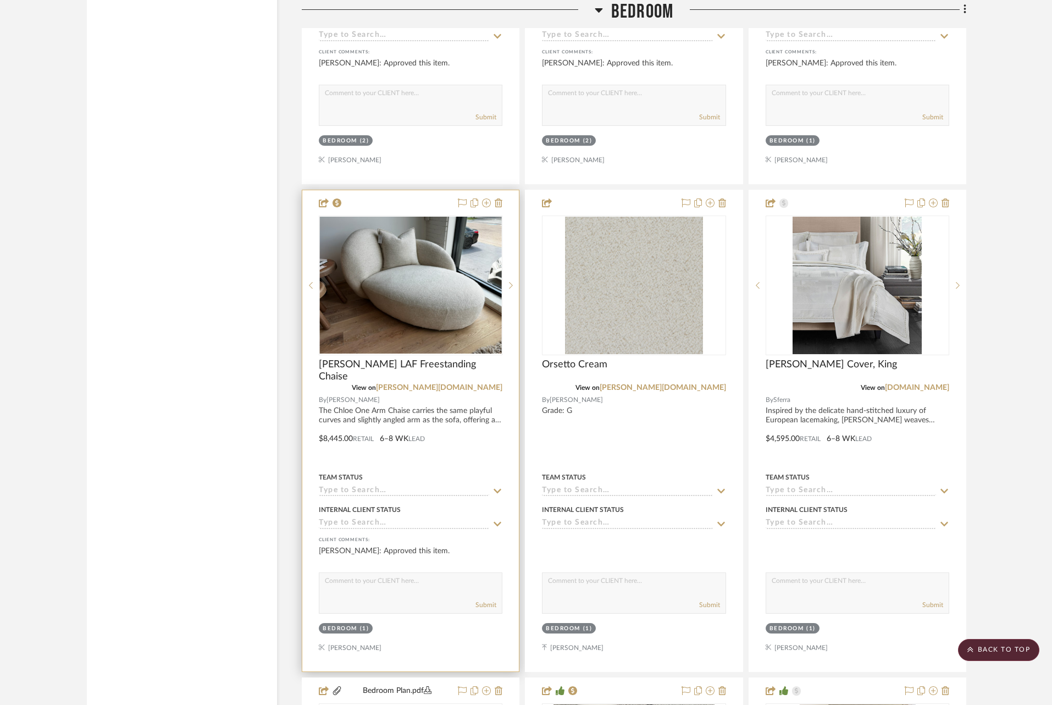
click at [495, 487] on icon at bounding box center [498, 491] width 10 height 9
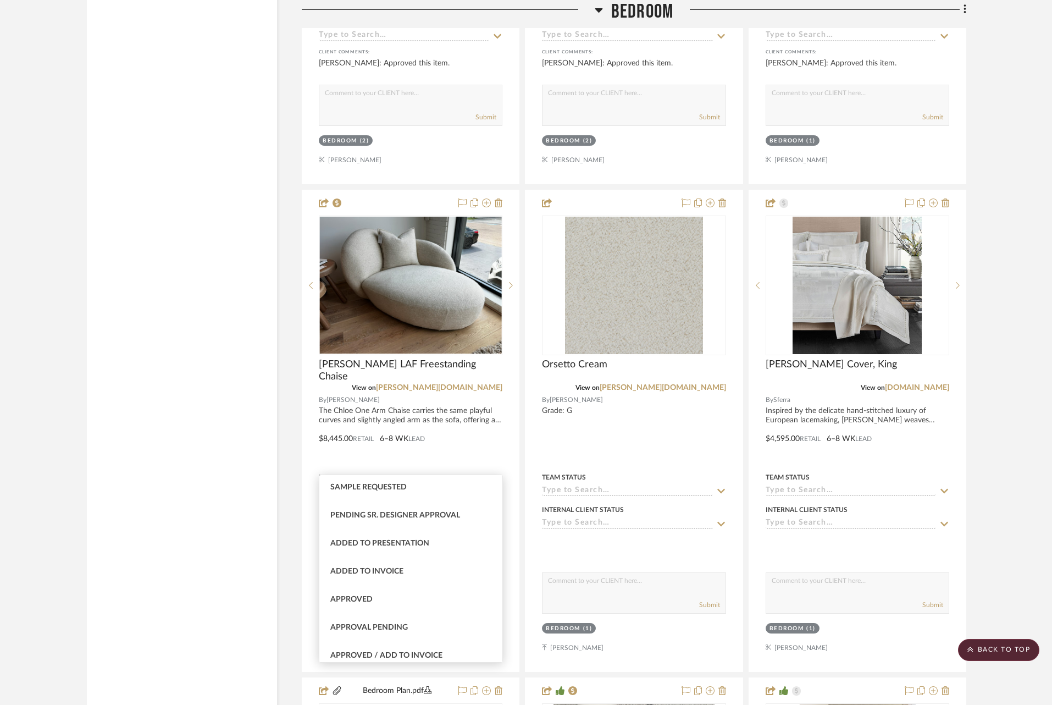
scroll to position [452, 0]
click at [442, 646] on div "Approved / Add to Invoice" at bounding box center [410, 654] width 183 height 28
type input "[DATE]"
type input "Approved / Add to Invoice"
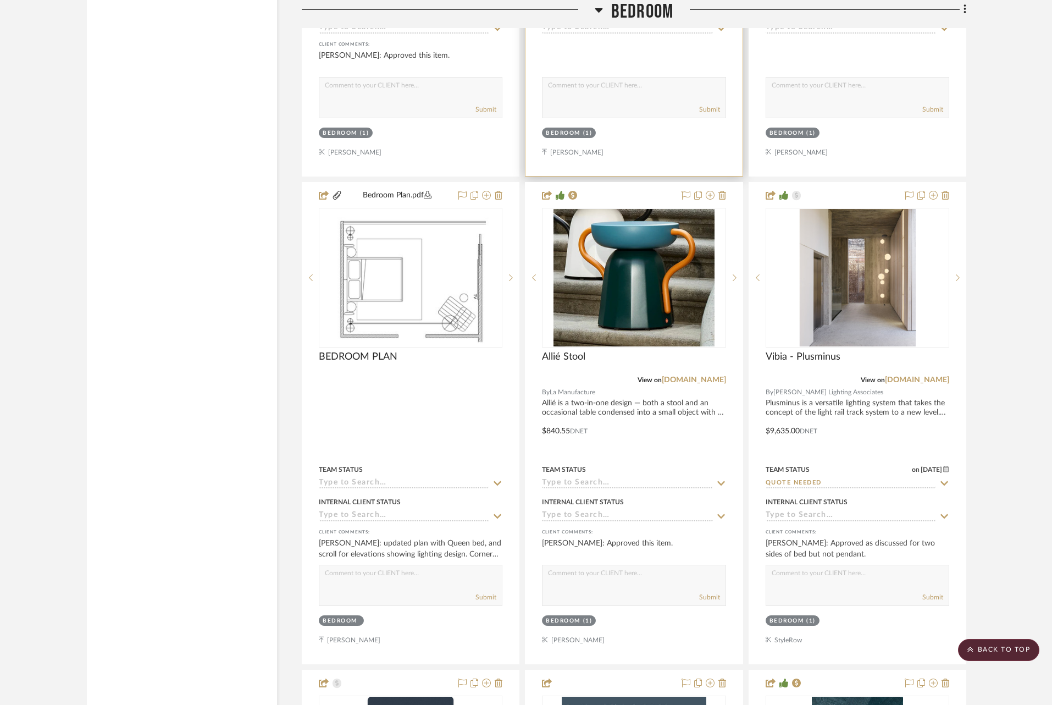
scroll to position [7801, 0]
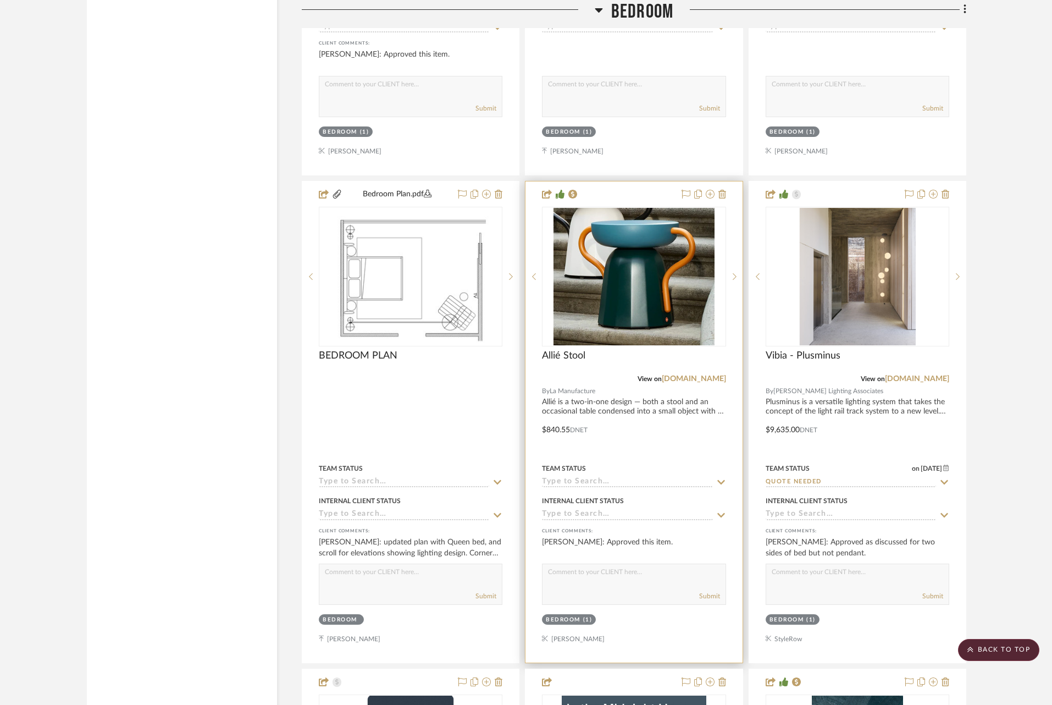
click at [724, 480] on icon at bounding box center [722, 482] width 8 height 4
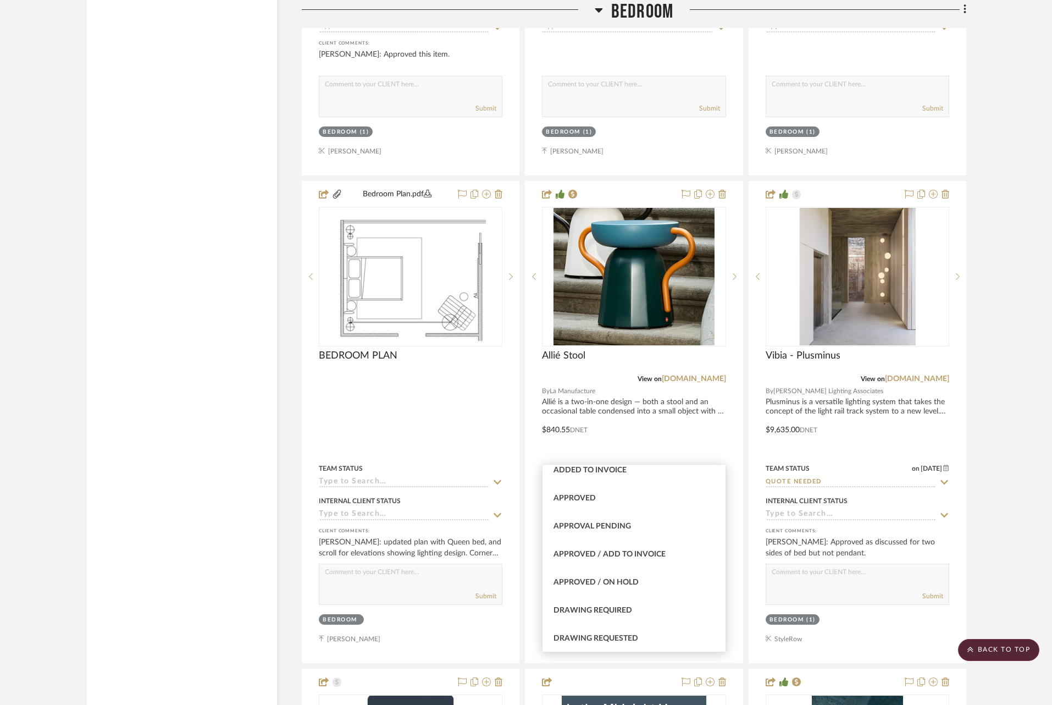
scroll to position [576, 0]
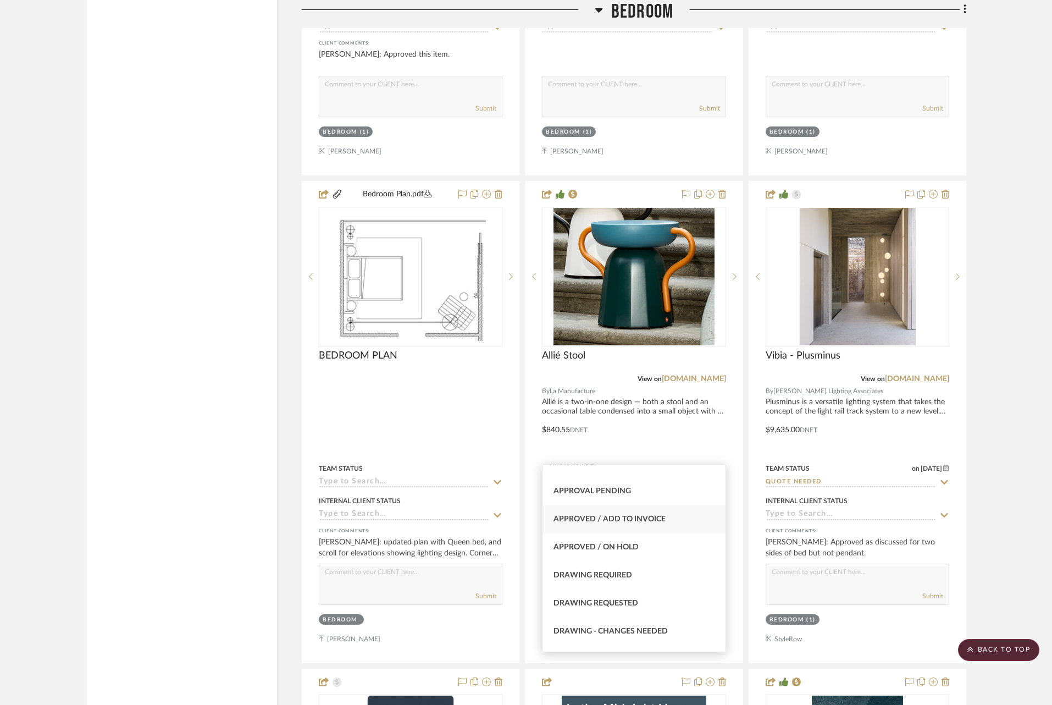
click at [609, 515] on span "Approved / Add to Invoice" at bounding box center [610, 519] width 112 height 8
type input "[DATE]"
type input "Approved / Add to Invoice"
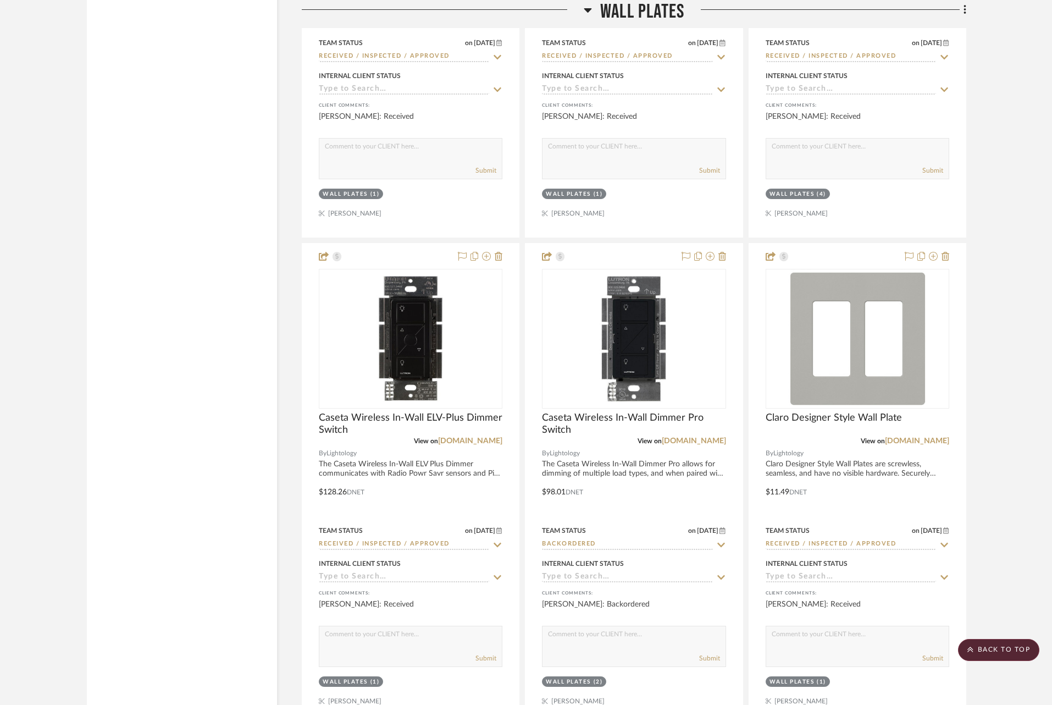
scroll to position [11885, 0]
